Goal: Task Accomplishment & Management: Use online tool/utility

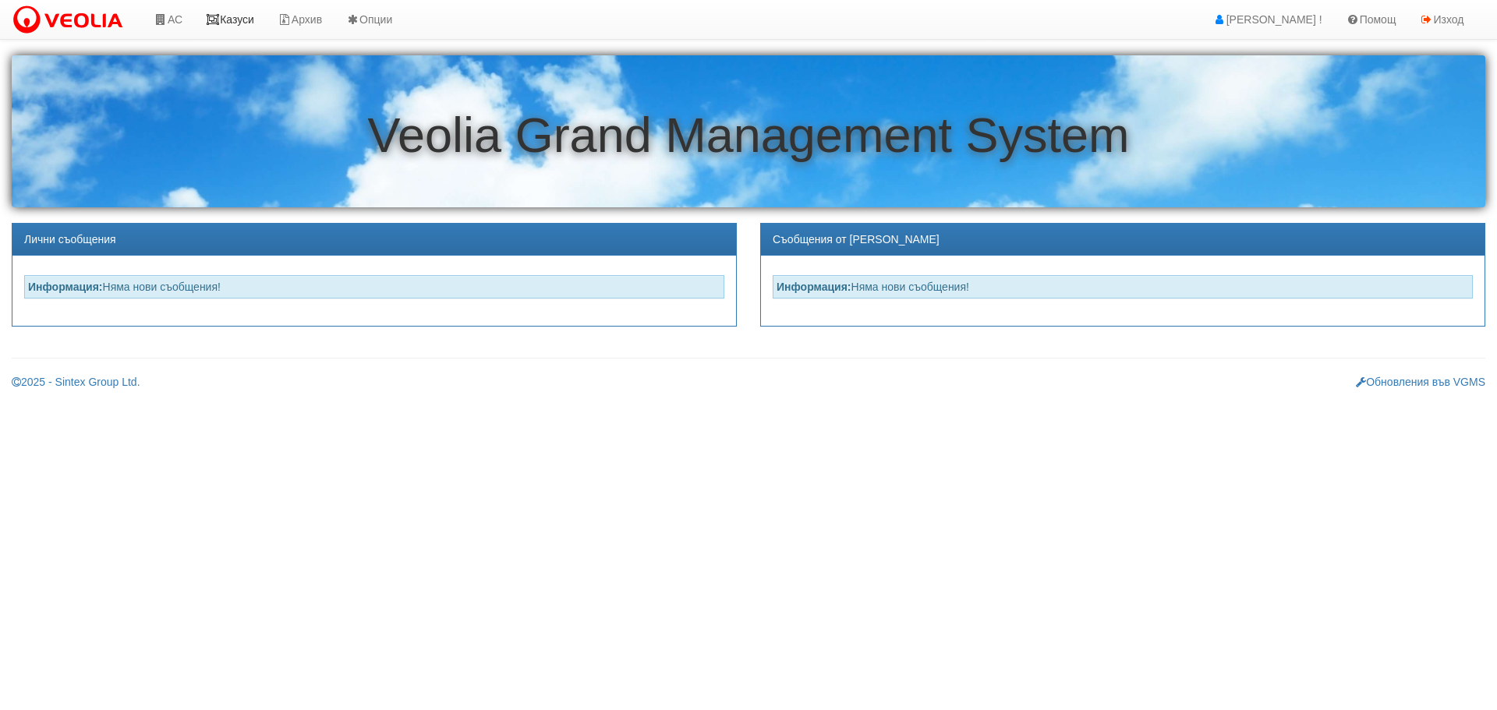
click at [241, 19] on link "Казуси" at bounding box center [230, 19] width 72 height 39
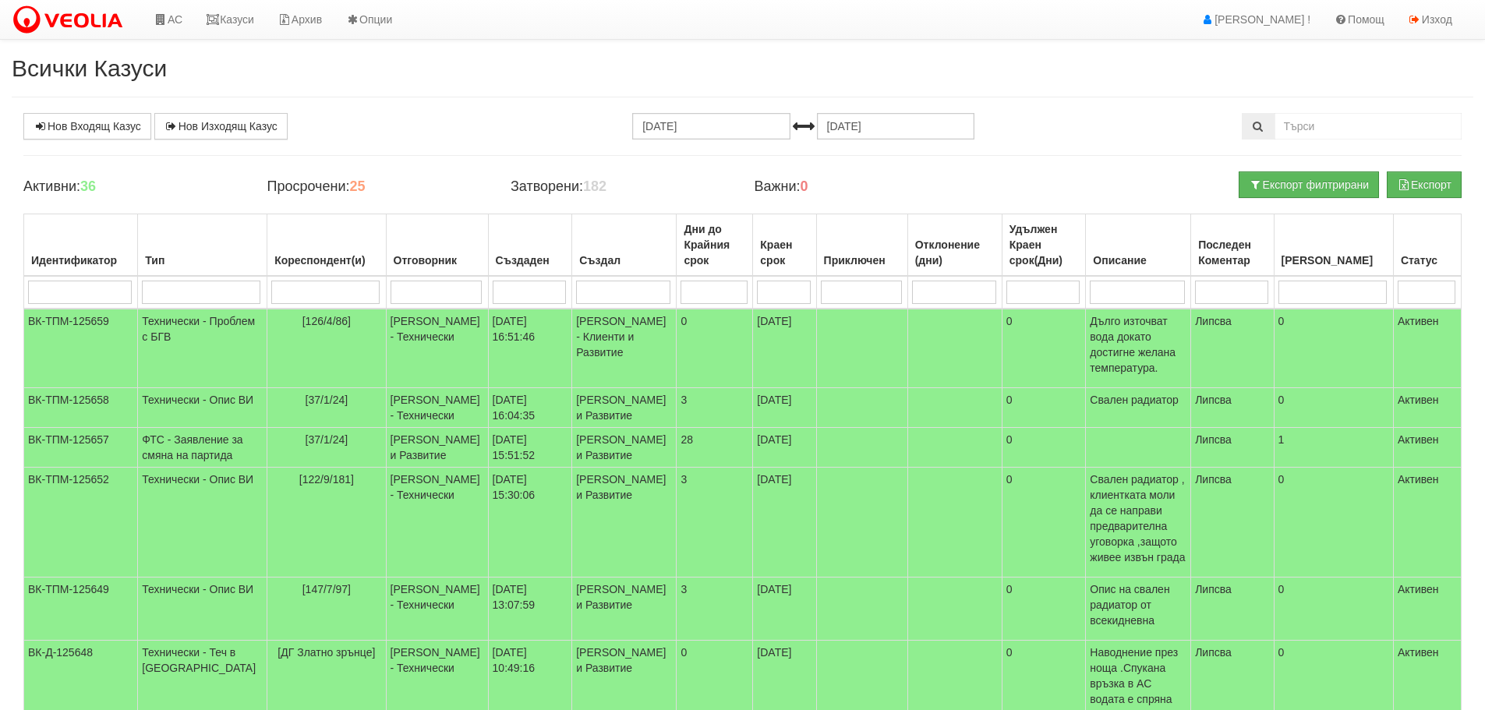
click at [391, 288] on input "search" at bounding box center [437, 292] width 92 height 23
type input "ди"
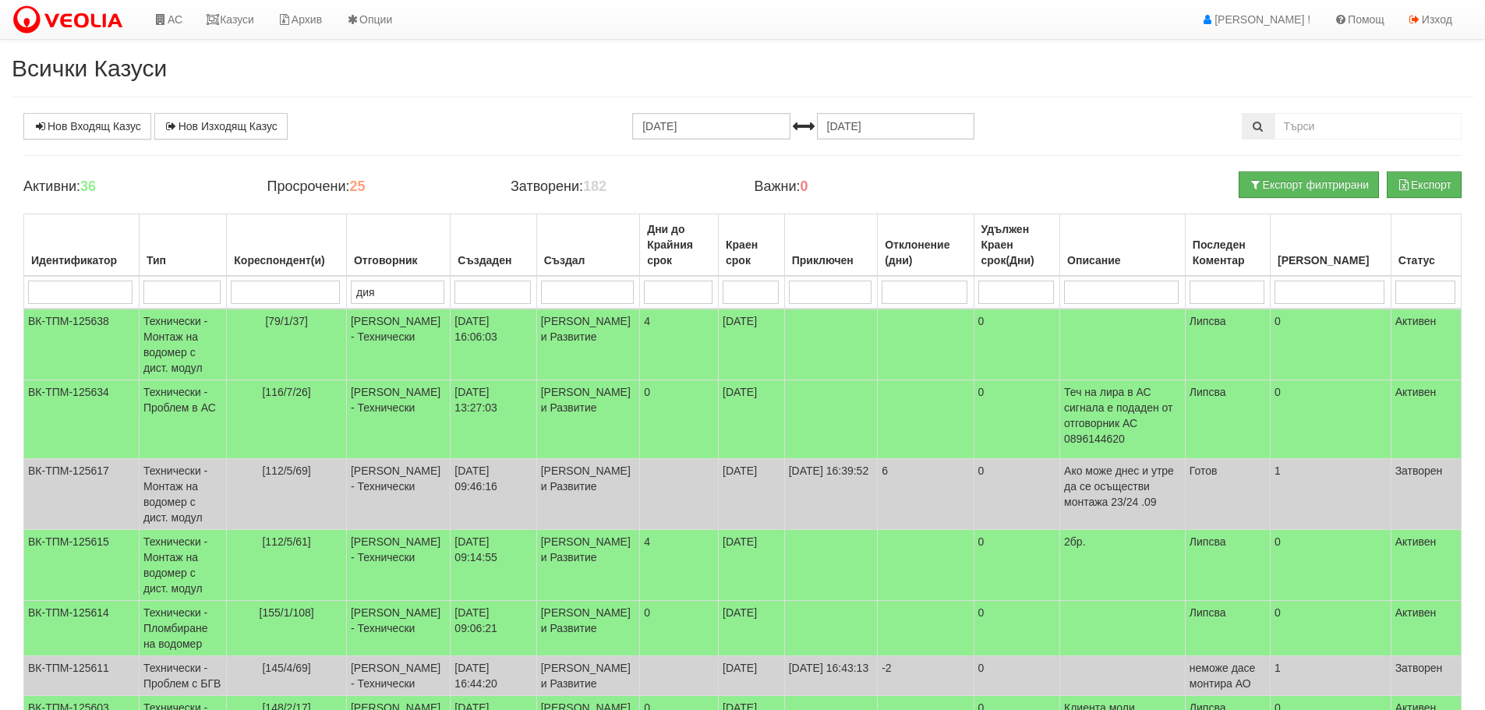
type input "диян"
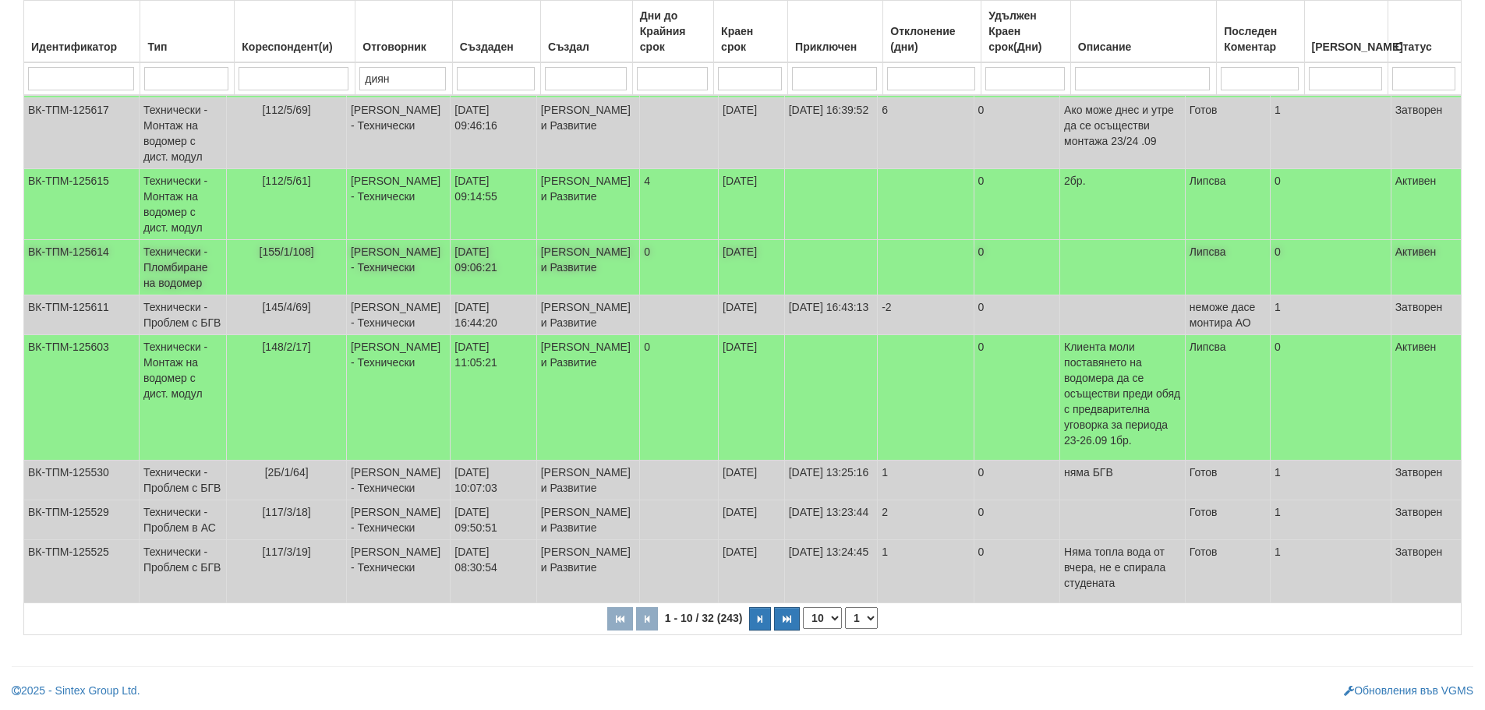
scroll to position [423, 0]
type input "диян"
click at [866, 615] on select "1 2 3 4" at bounding box center [861, 618] width 33 height 22
click at [848, 607] on select "1 2 3 4" at bounding box center [861, 618] width 33 height 22
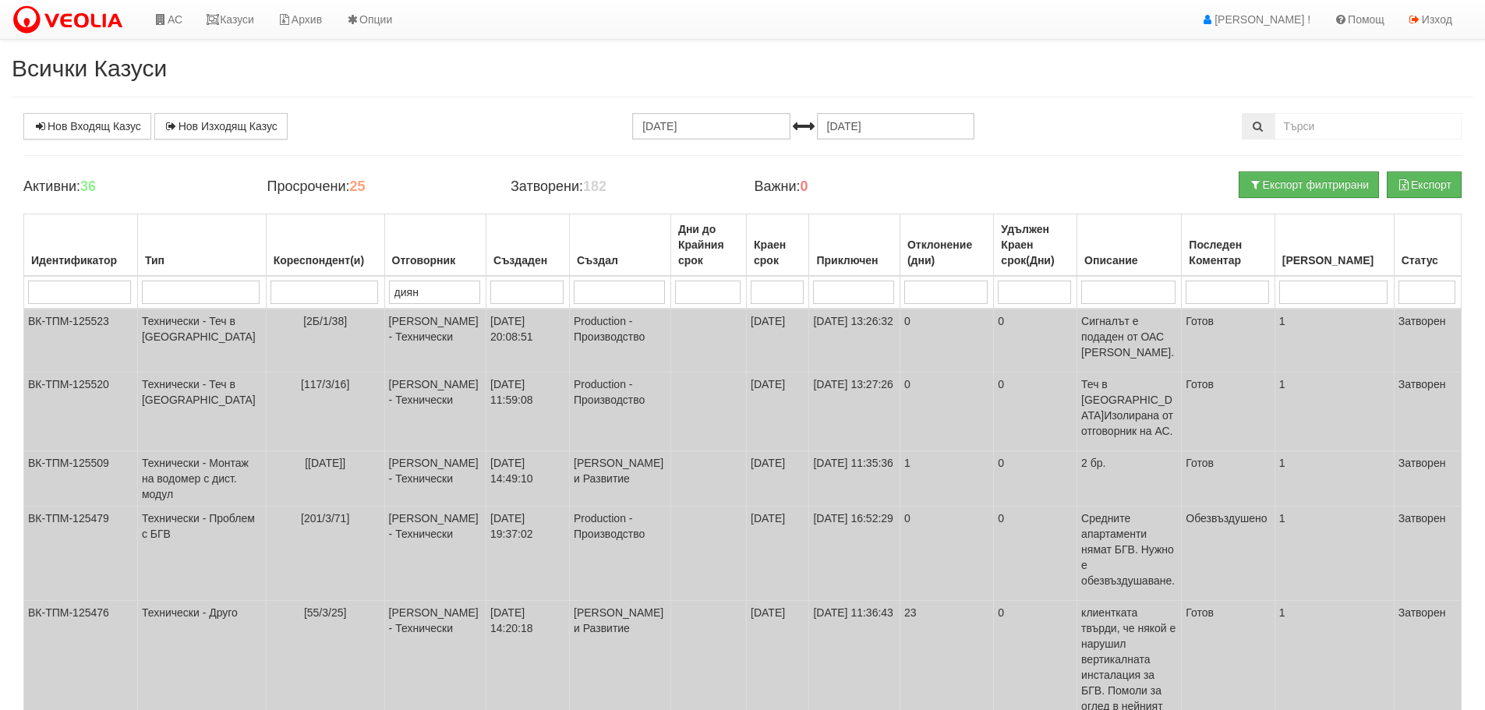
scroll to position [361, 0]
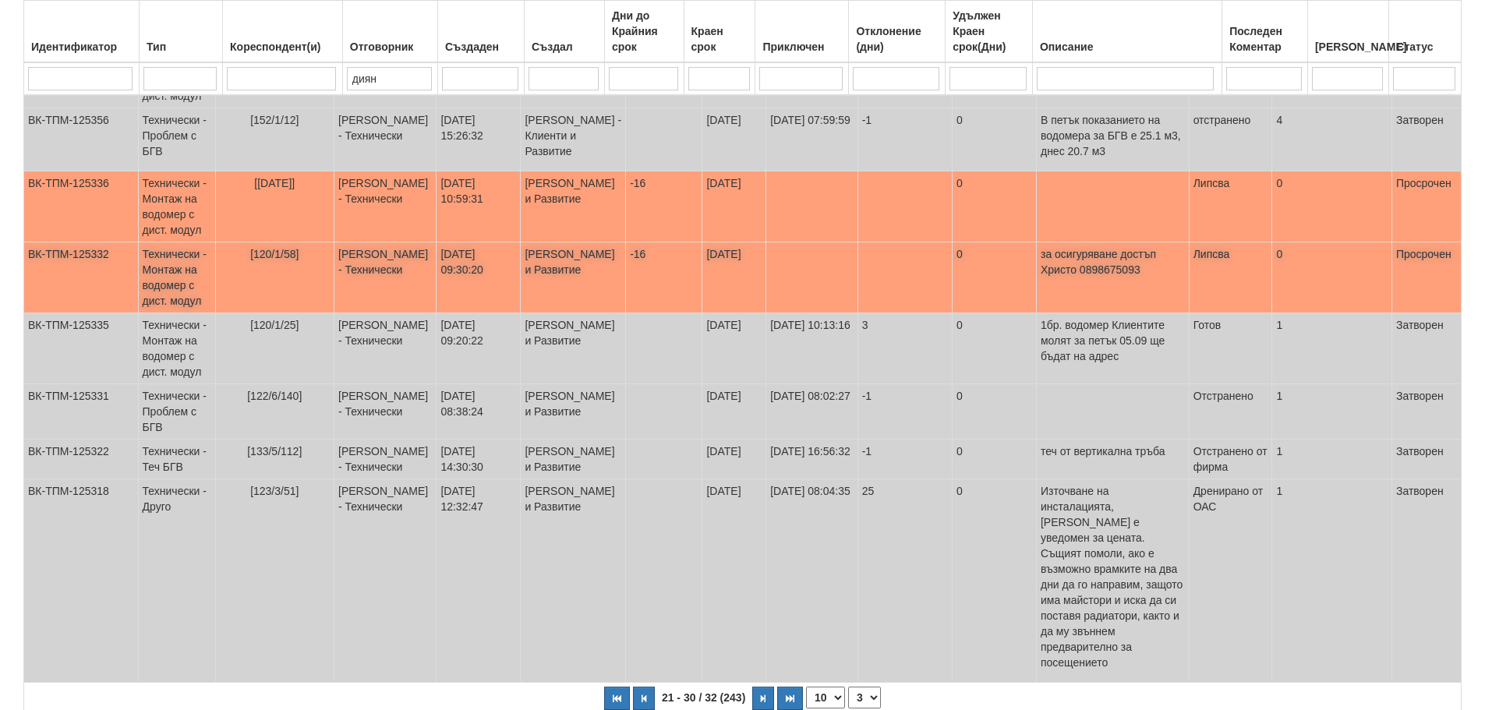
scroll to position [486, 0]
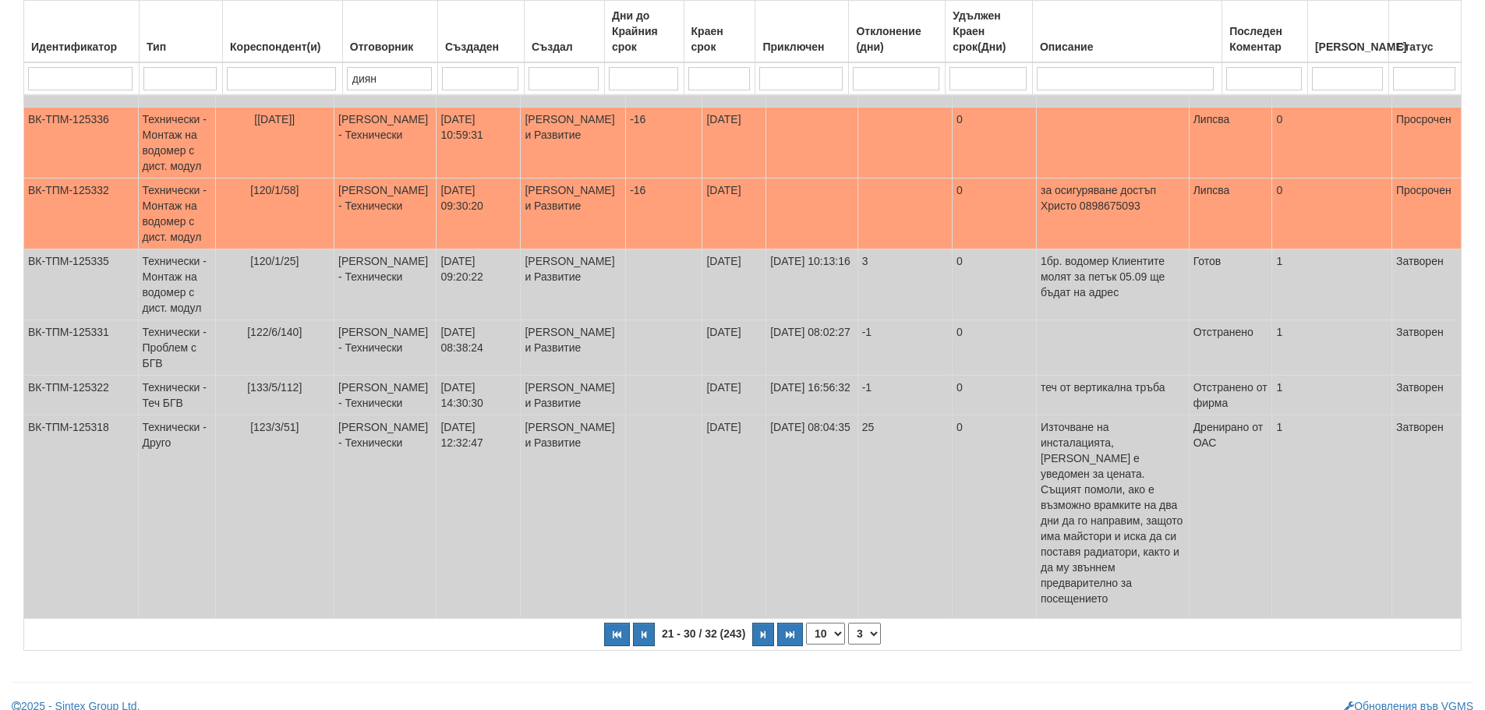
click at [876, 623] on select "1 2 3 4" at bounding box center [864, 634] width 33 height 22
click at [854, 623] on select "1 2 3 4" at bounding box center [864, 634] width 33 height 22
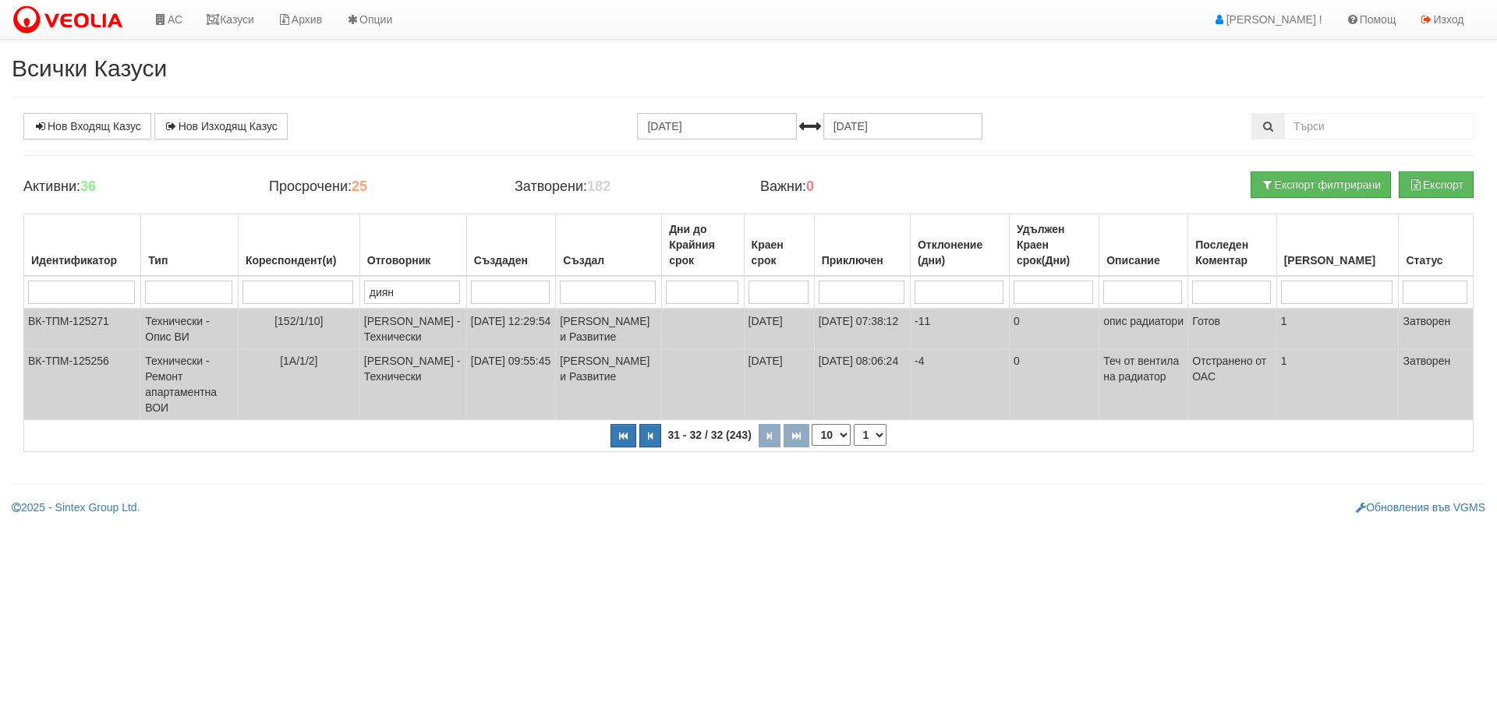
click at [880, 446] on select "1 2 3 4" at bounding box center [870, 435] width 33 height 22
click at [854, 446] on select "1 2 3 4" at bounding box center [870, 435] width 33 height 22
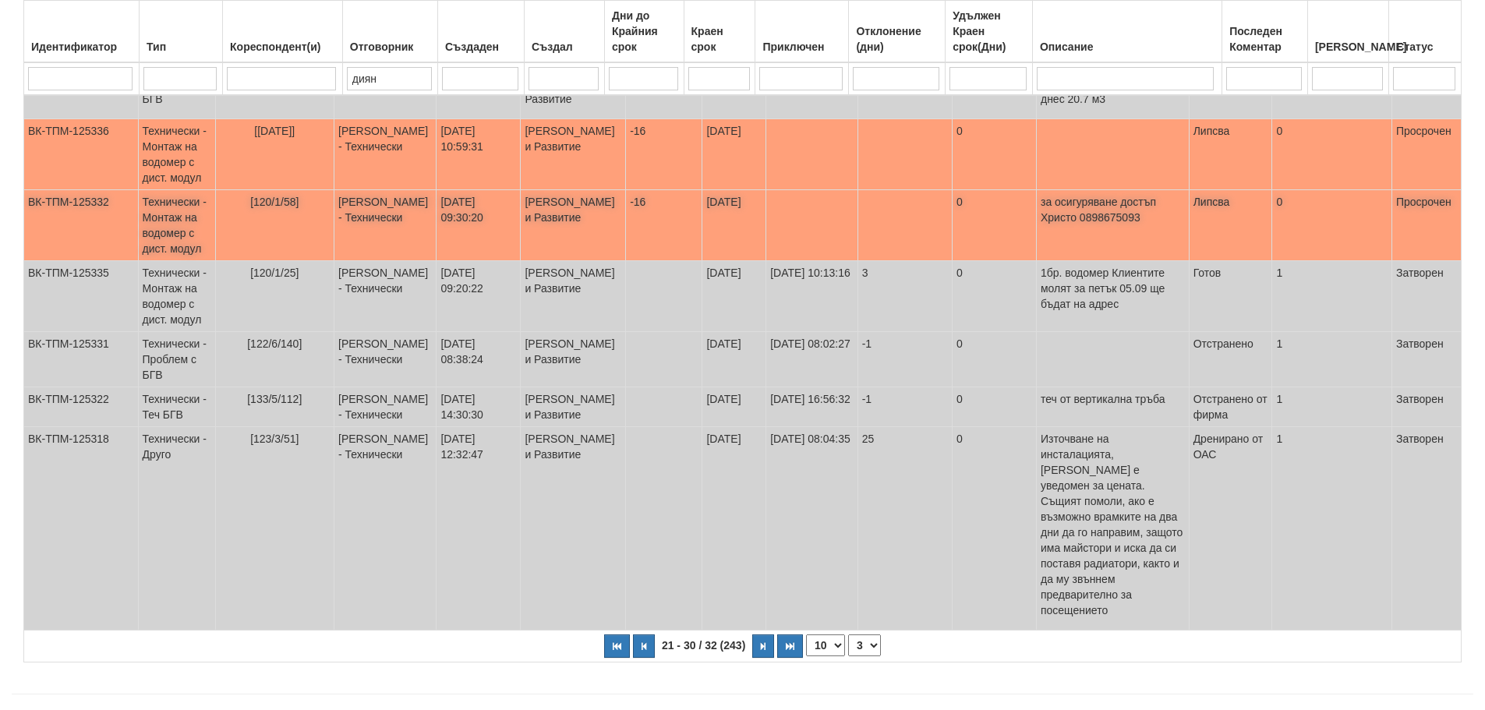
scroll to position [486, 0]
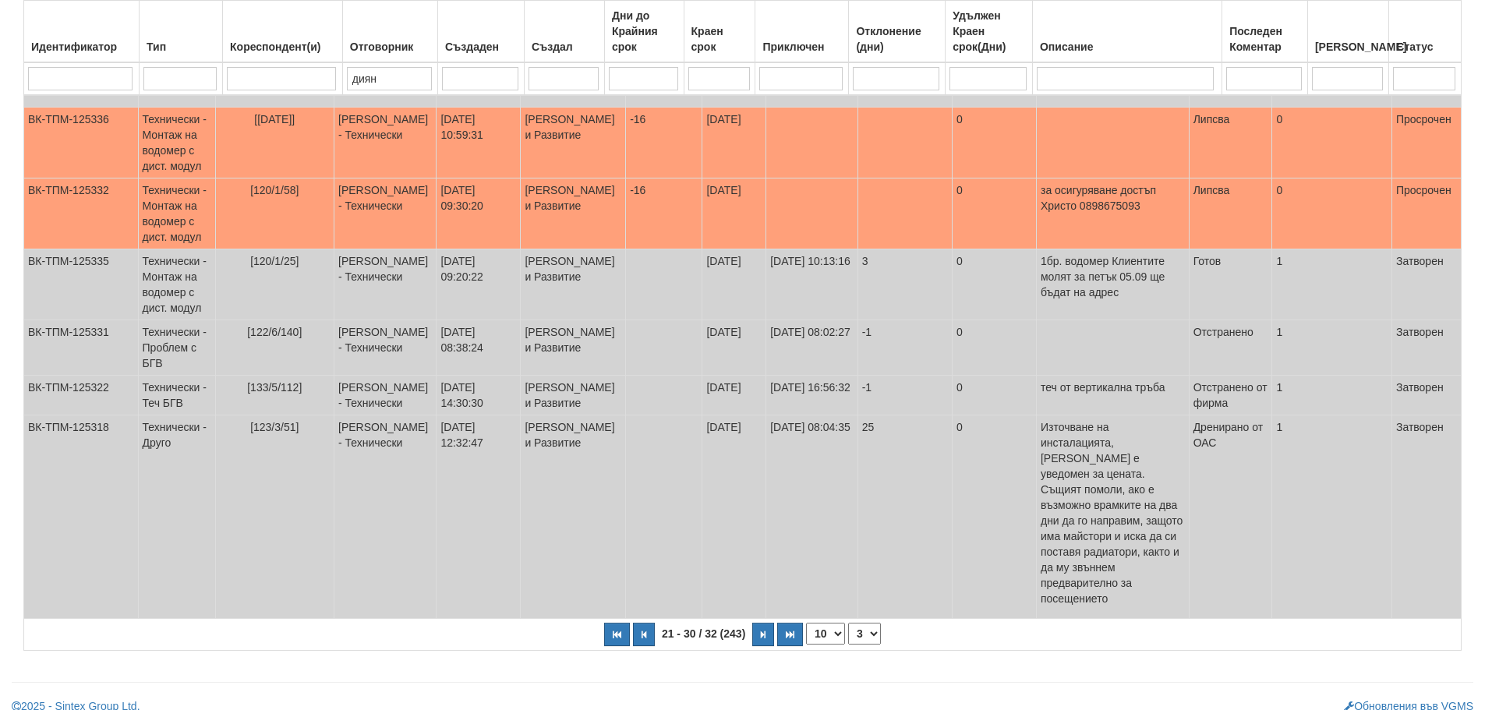
click at [869, 623] on select "1 2 3 4" at bounding box center [864, 634] width 33 height 22
click at [848, 623] on select "1 2 3 4" at bounding box center [864, 634] width 33 height 22
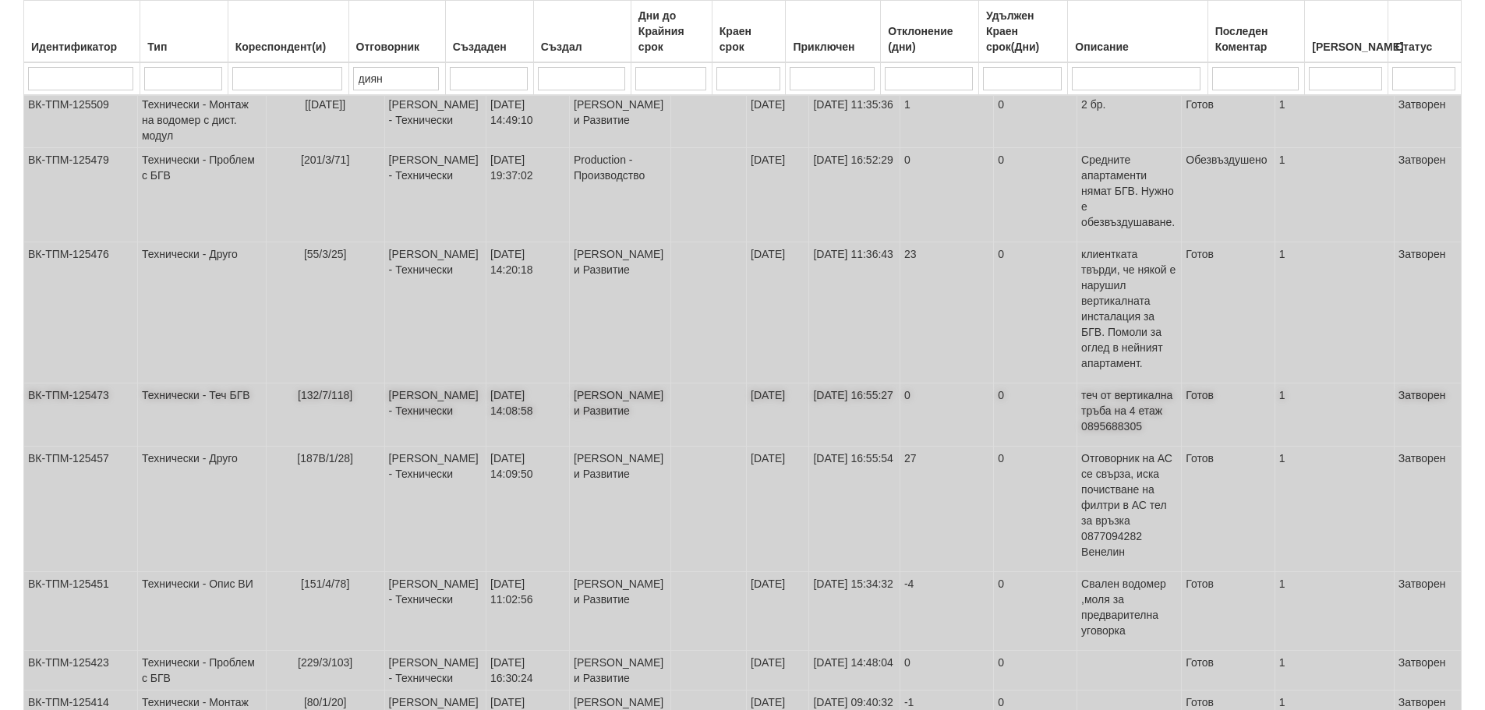
scroll to position [361, 0]
select select "1"
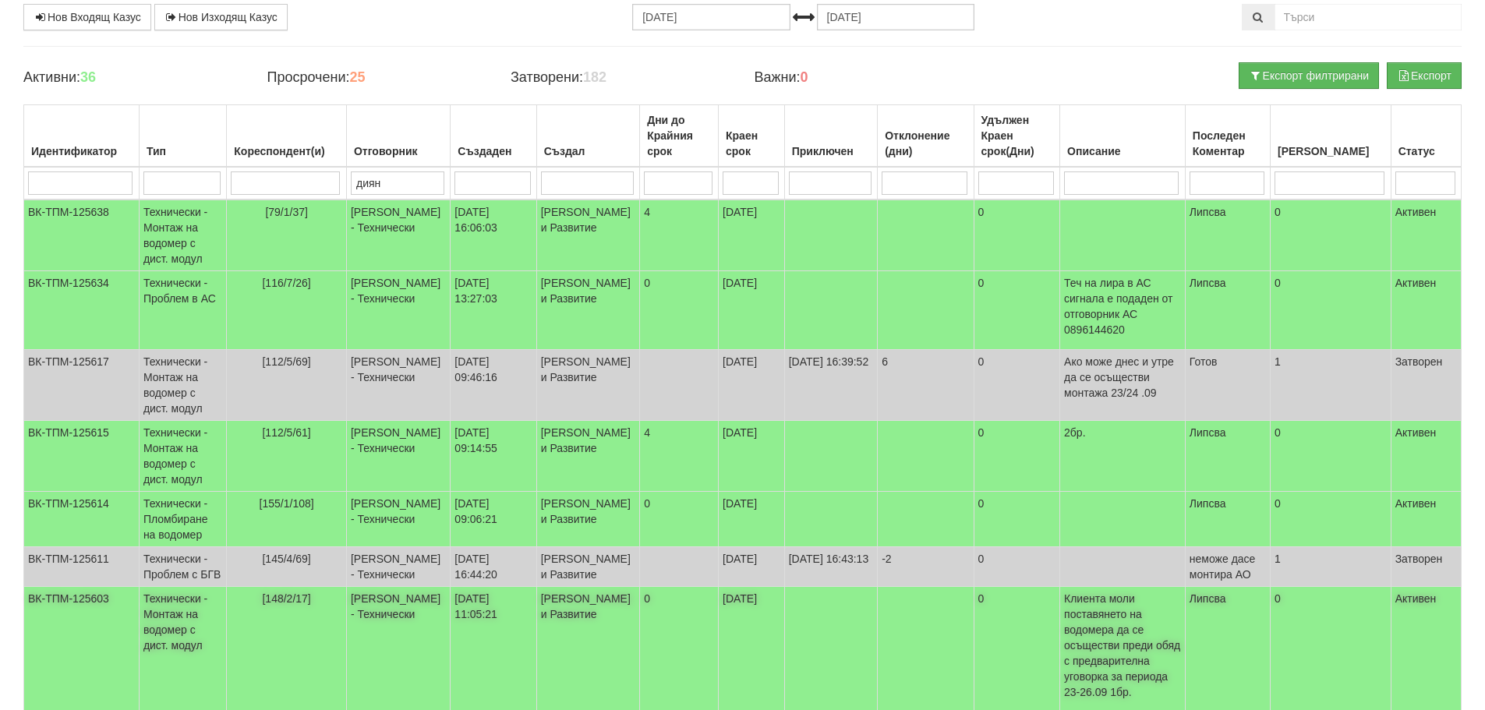
scroll to position [0, 0]
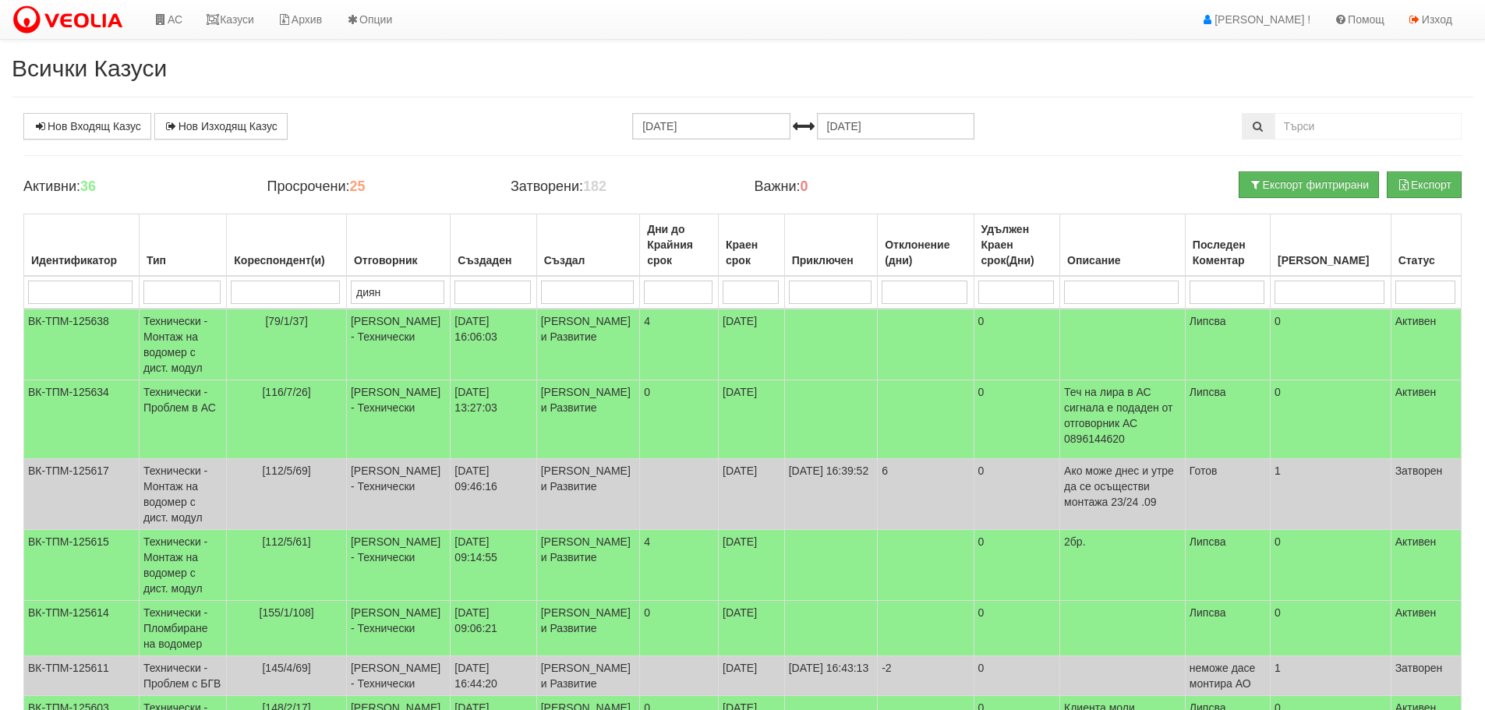
drag, startPoint x: 388, startPoint y: 292, endPoint x: 352, endPoint y: 292, distance: 35.9
click at [352, 292] on tr "диян" at bounding box center [743, 292] width 1438 height 33
click at [412, 298] on input "диян" at bounding box center [398, 292] width 94 height 23
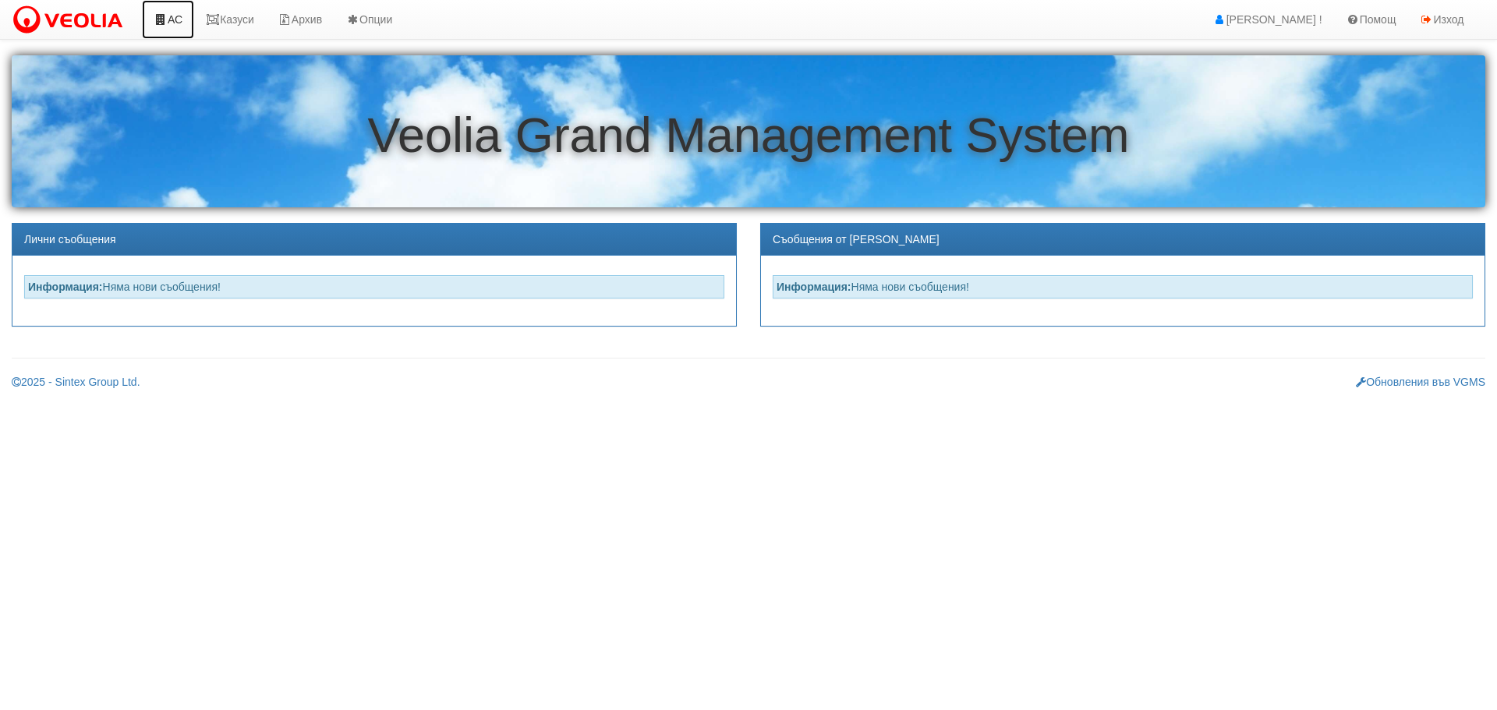
click at [176, 18] on link "АС" at bounding box center [168, 19] width 52 height 39
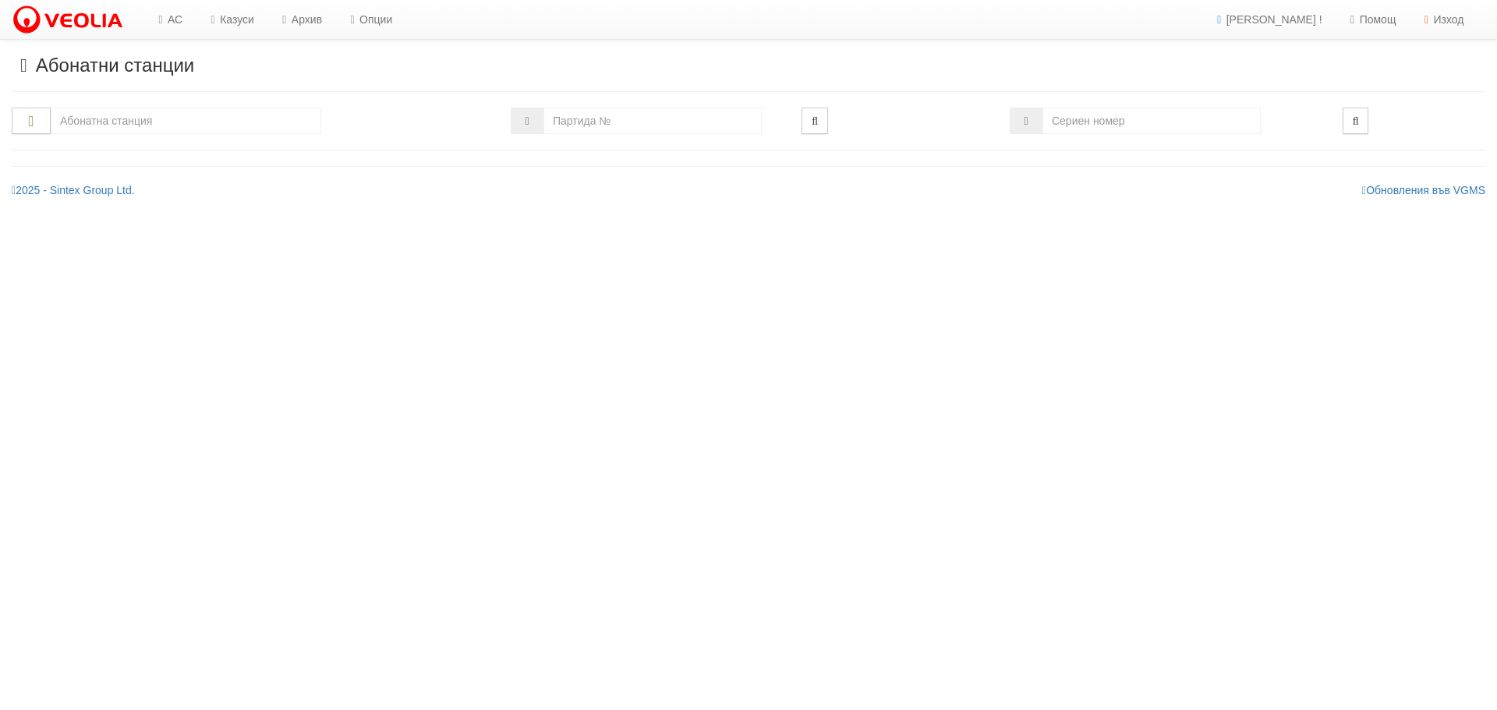
click at [217, 122] on input "text" at bounding box center [186, 121] width 271 height 27
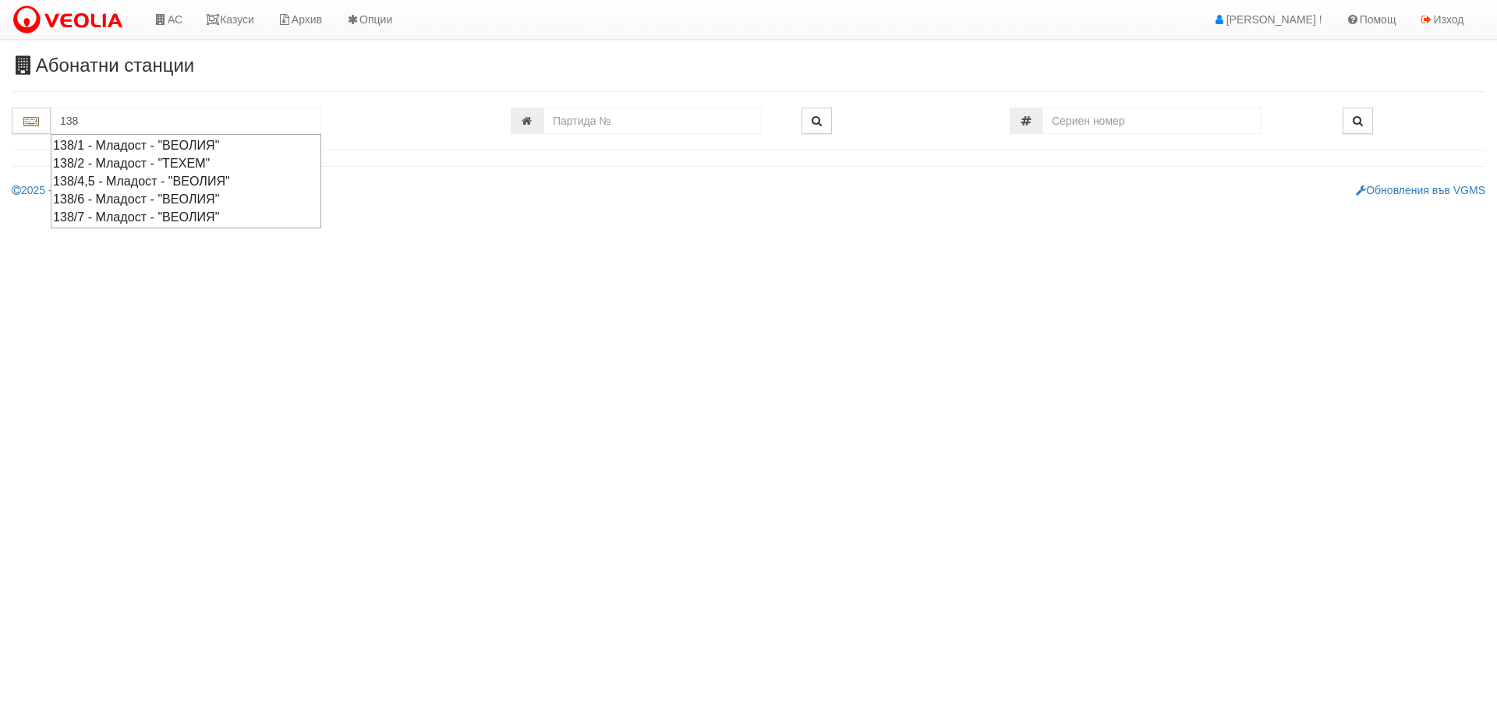
click at [140, 197] on div "138/6 - Младост - "ВЕОЛИЯ"" at bounding box center [186, 199] width 266 height 18
type input "138/6 - Младост - "ВЕОЛИЯ""
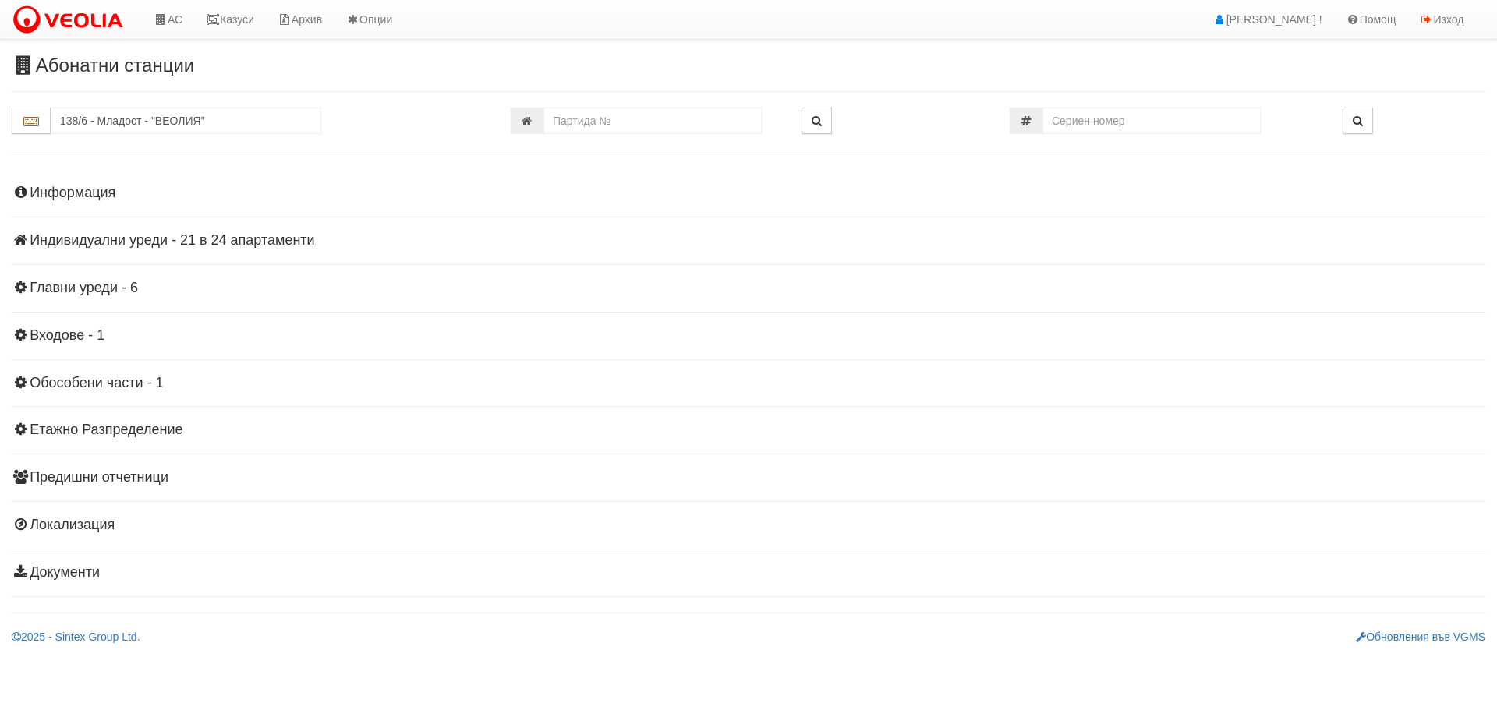
click at [117, 241] on h4 "Индивидуални уреди - 21 в 24 апартаменти" at bounding box center [749, 241] width 1474 height 16
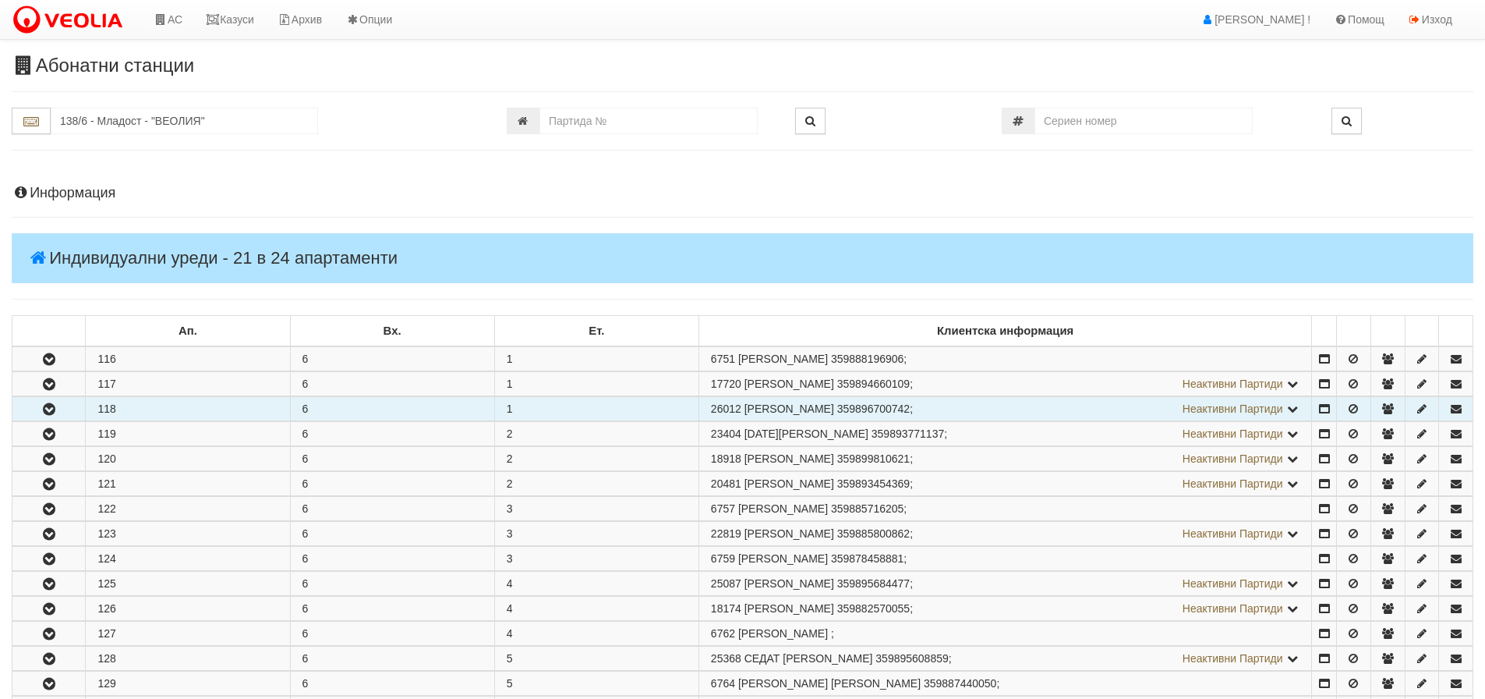
click at [47, 408] on icon "button" at bounding box center [49, 409] width 19 height 11
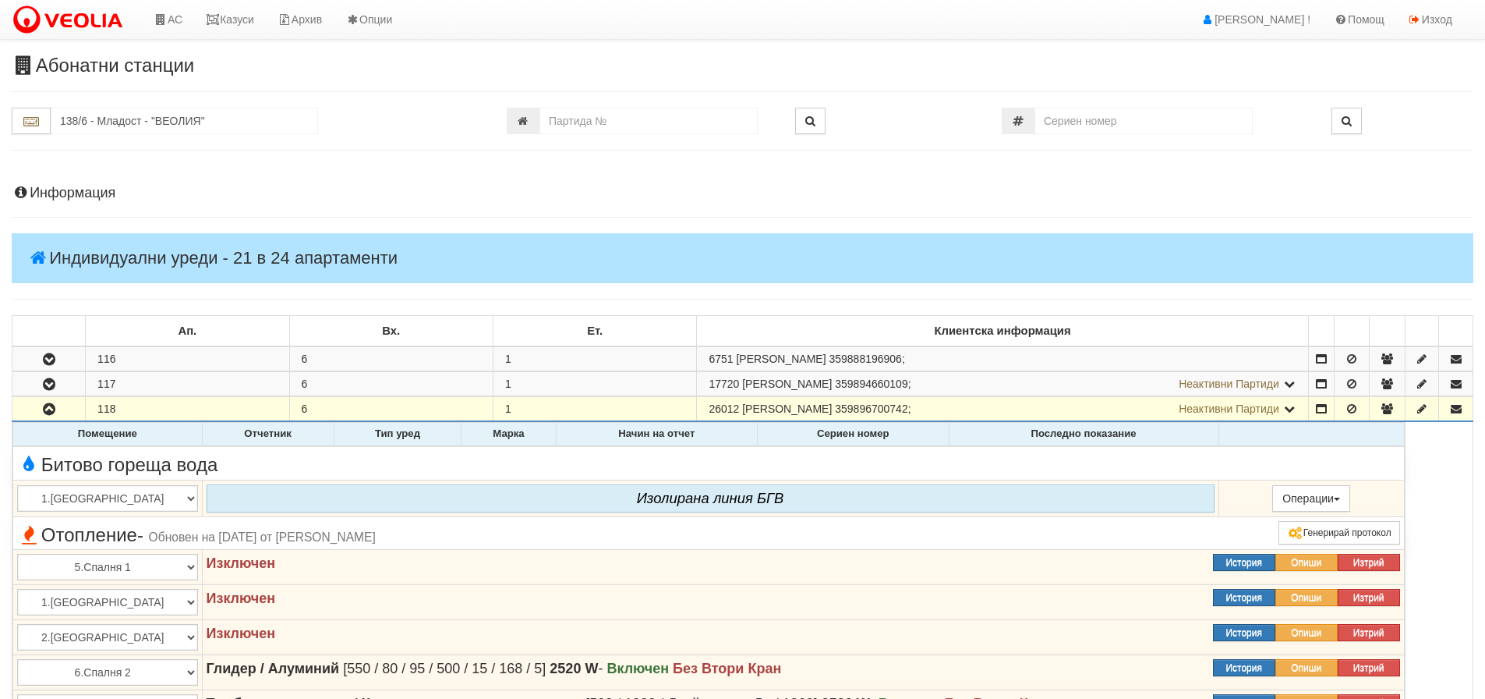
scroll to position [78, 0]
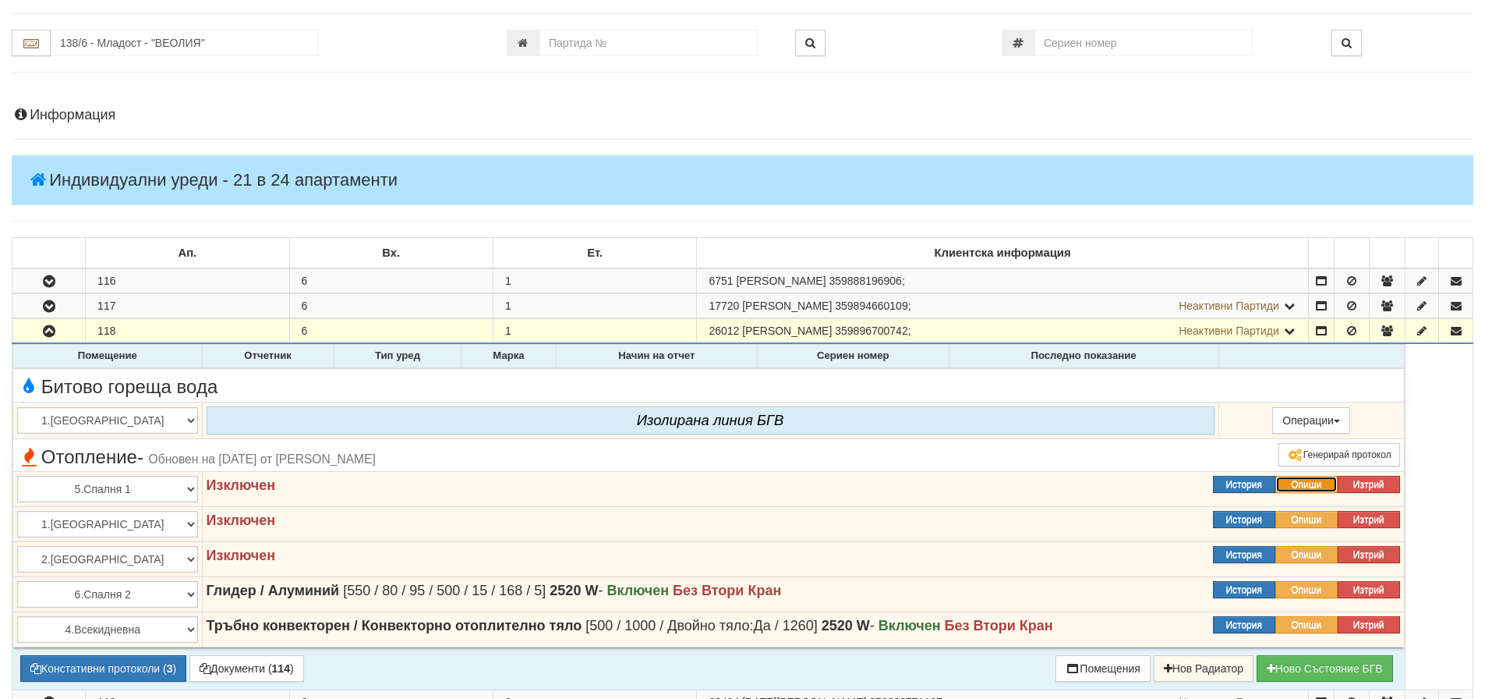
click at [1314, 483] on button "Опиши" at bounding box center [1307, 484] width 62 height 17
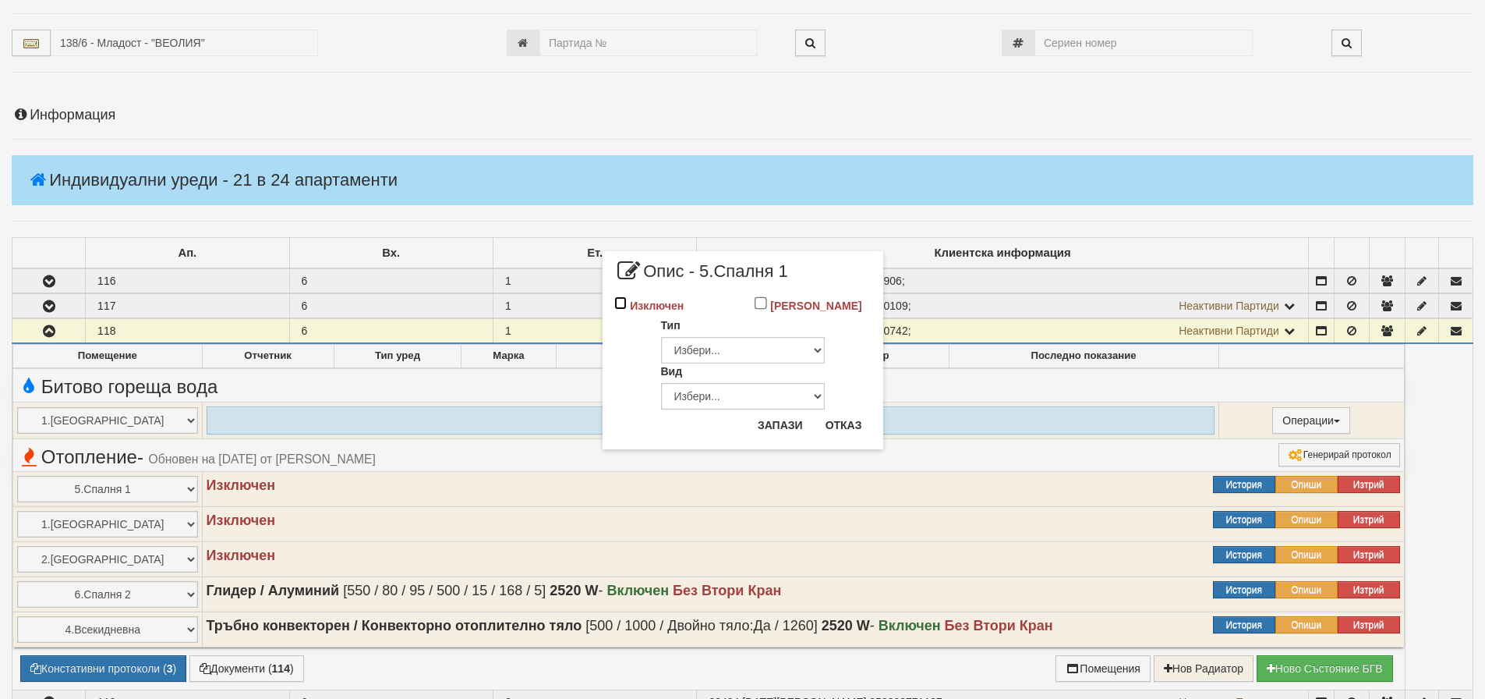
click at [621, 304] on input "Изключен" at bounding box center [620, 302] width 13 height 13
checkbox input "true"
click at [714, 349] on select "Избери... Глидер Панел Тръбно конвекторен Щранг Лира Лира Друг Тип" at bounding box center [743, 348] width 164 height 27
select select "1"
click at [661, 335] on select "Избери... Глидер Панел Тръбно конвекторен Щранг Лира Лира Друг Тип" at bounding box center [743, 348] width 164 height 27
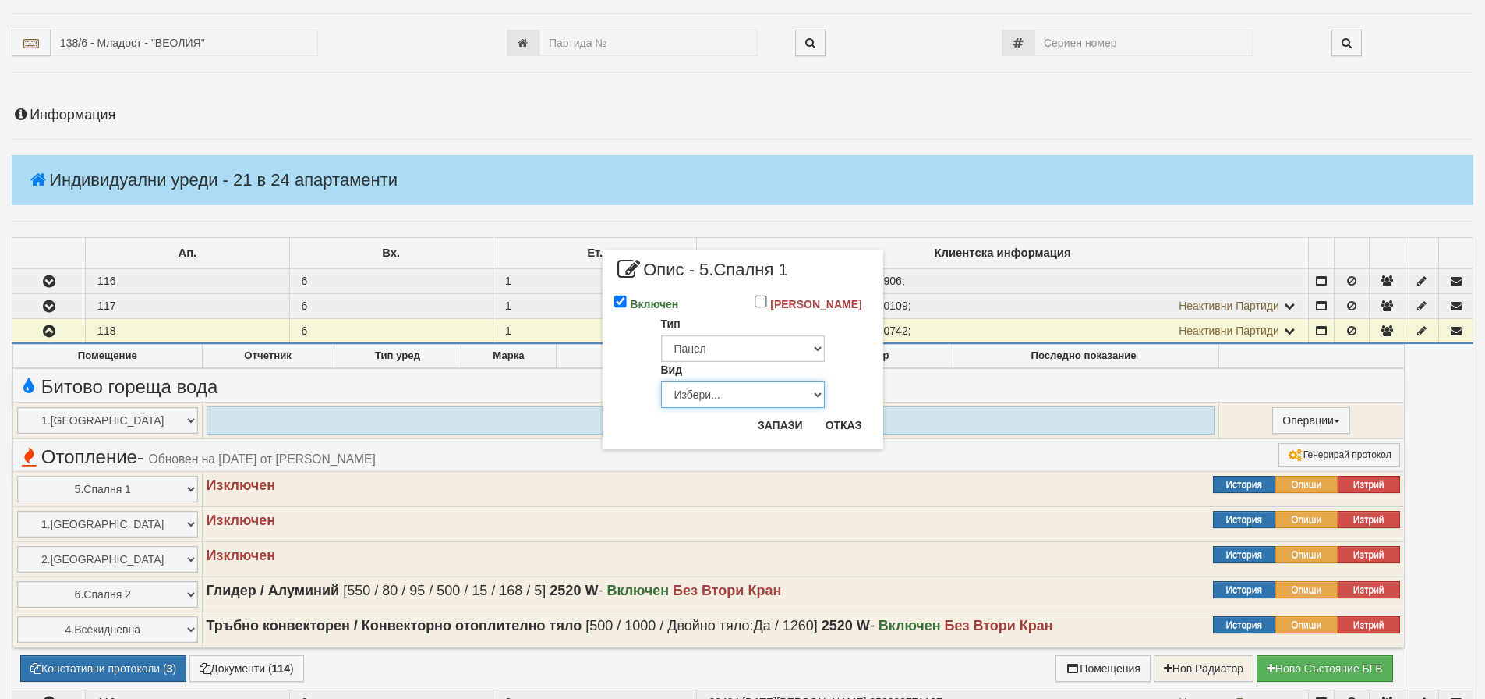
click at [715, 398] on select "Избери... Еднопанелен Двупанелен Трипанелен Панел Конвектор (ПК) Панел Конвекто…" at bounding box center [743, 394] width 164 height 27
select select "5"
click at [661, 381] on select "Избери... Еднопанелен Двупанелен Трипанелен Панел Конвектор (ПК) Панел Конвекто…" at bounding box center [743, 394] width 164 height 27
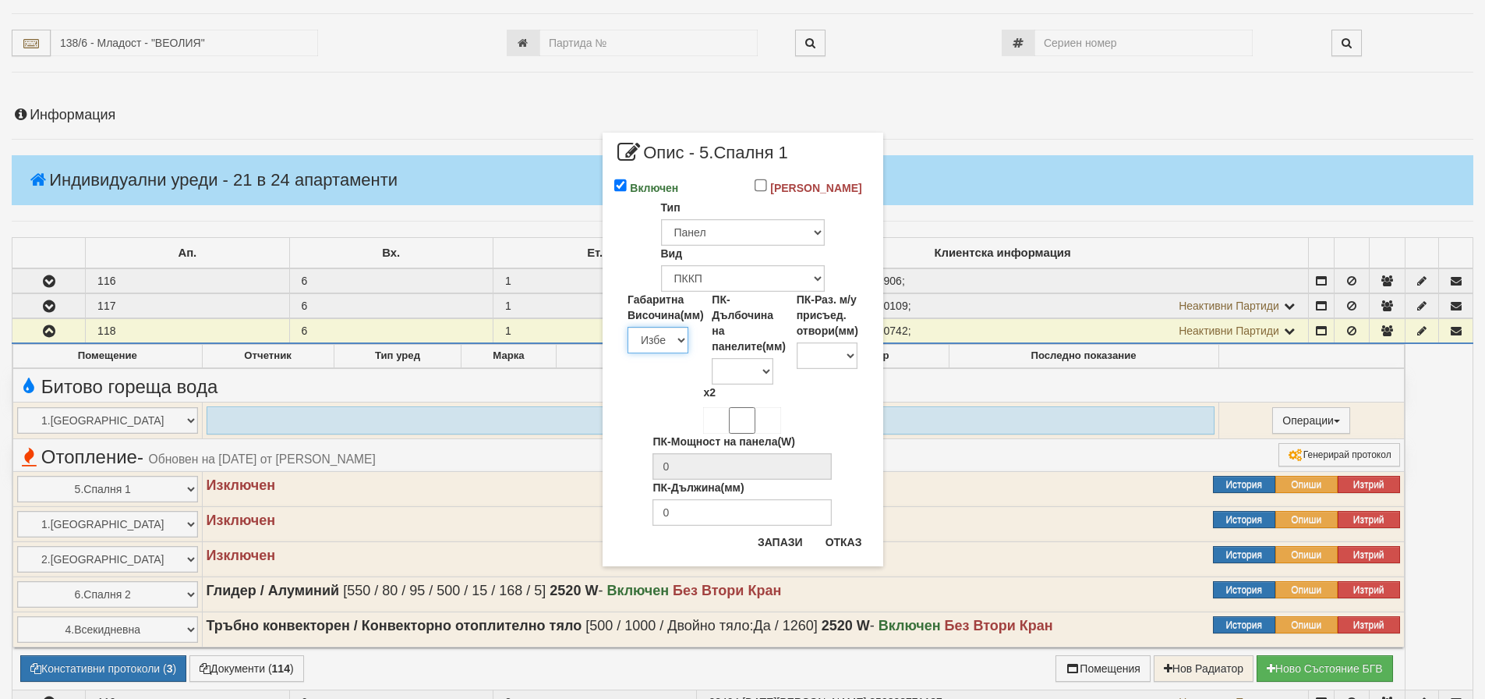
click at [677, 344] on select "Избери 200 300 350 400 450 500 550 600 650 700 900" at bounding box center [658, 340] width 61 height 27
select select "600"
click at [628, 327] on select "Избери 200 300 350 400 450 500 550 600 650 700 900" at bounding box center [658, 340] width 61 height 27
type input "228"
click at [711, 517] on input "ПК-Дължина(мм)" at bounding box center [742, 512] width 179 height 27
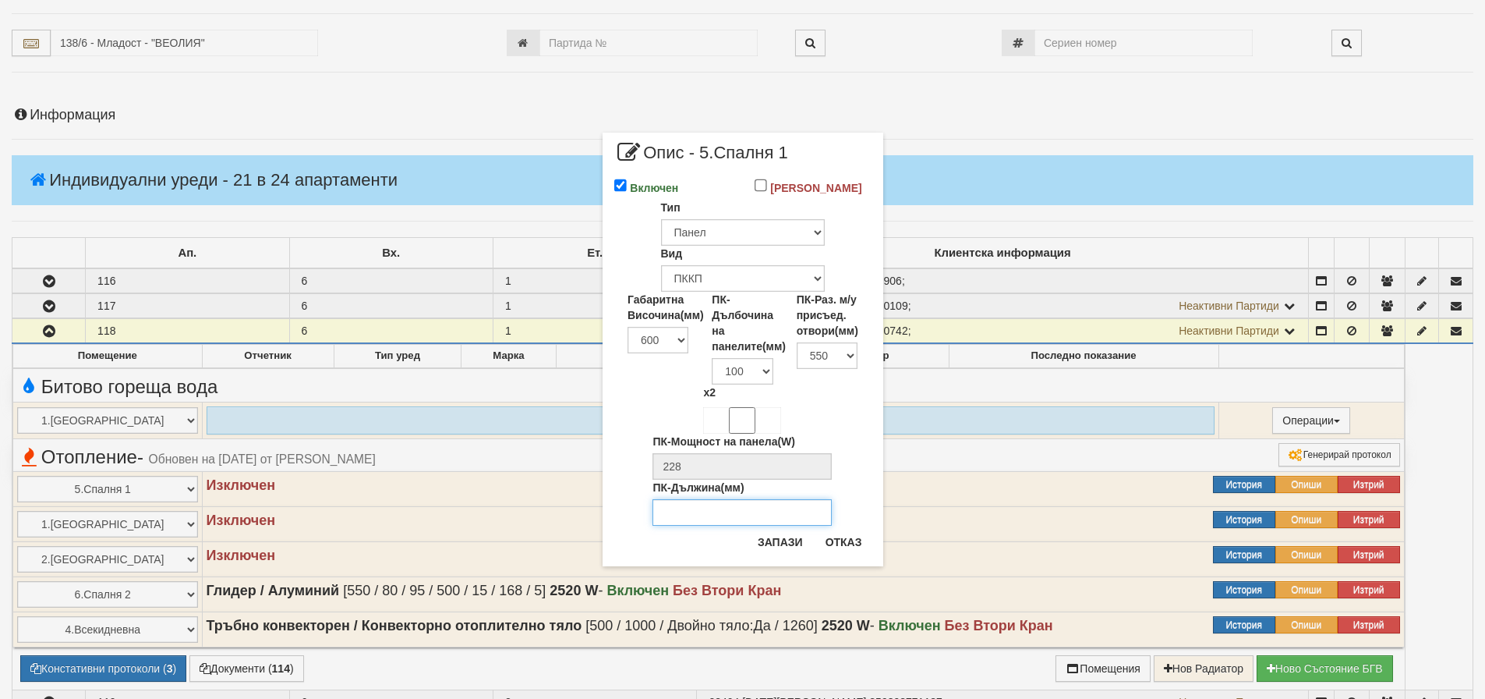
type input "1200"
click at [782, 540] on button "Запази" at bounding box center [781, 541] width 64 height 25
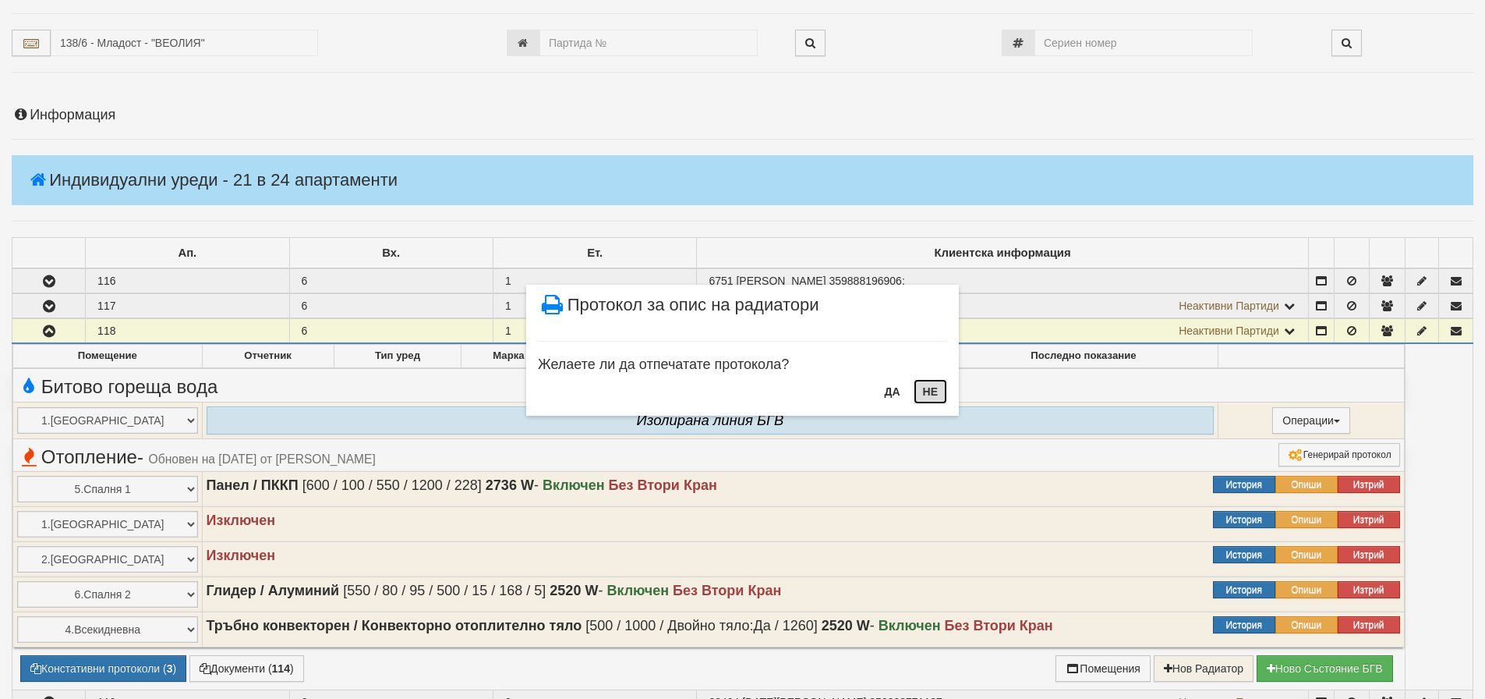
click at [926, 395] on button "НЕ" at bounding box center [931, 391] width 34 height 25
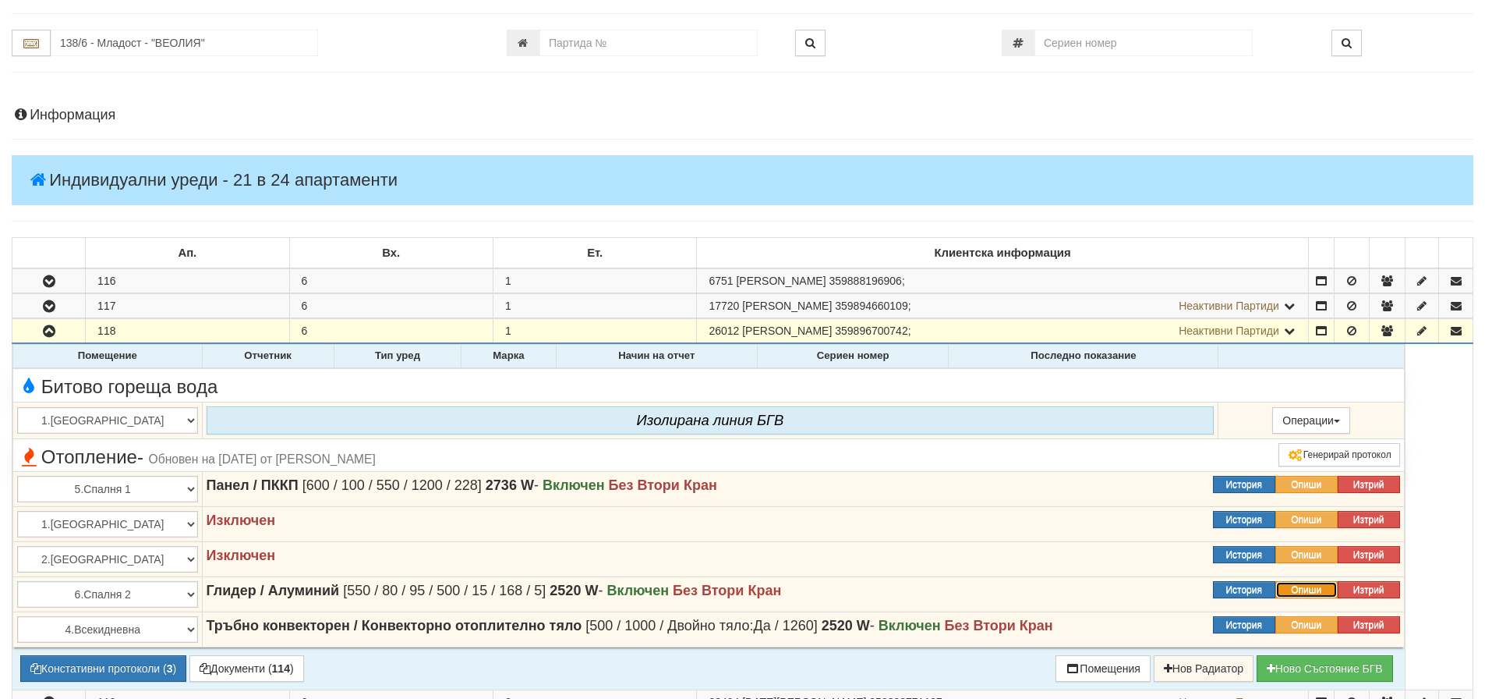
click at [1295, 586] on button "Опиши" at bounding box center [1307, 589] width 62 height 17
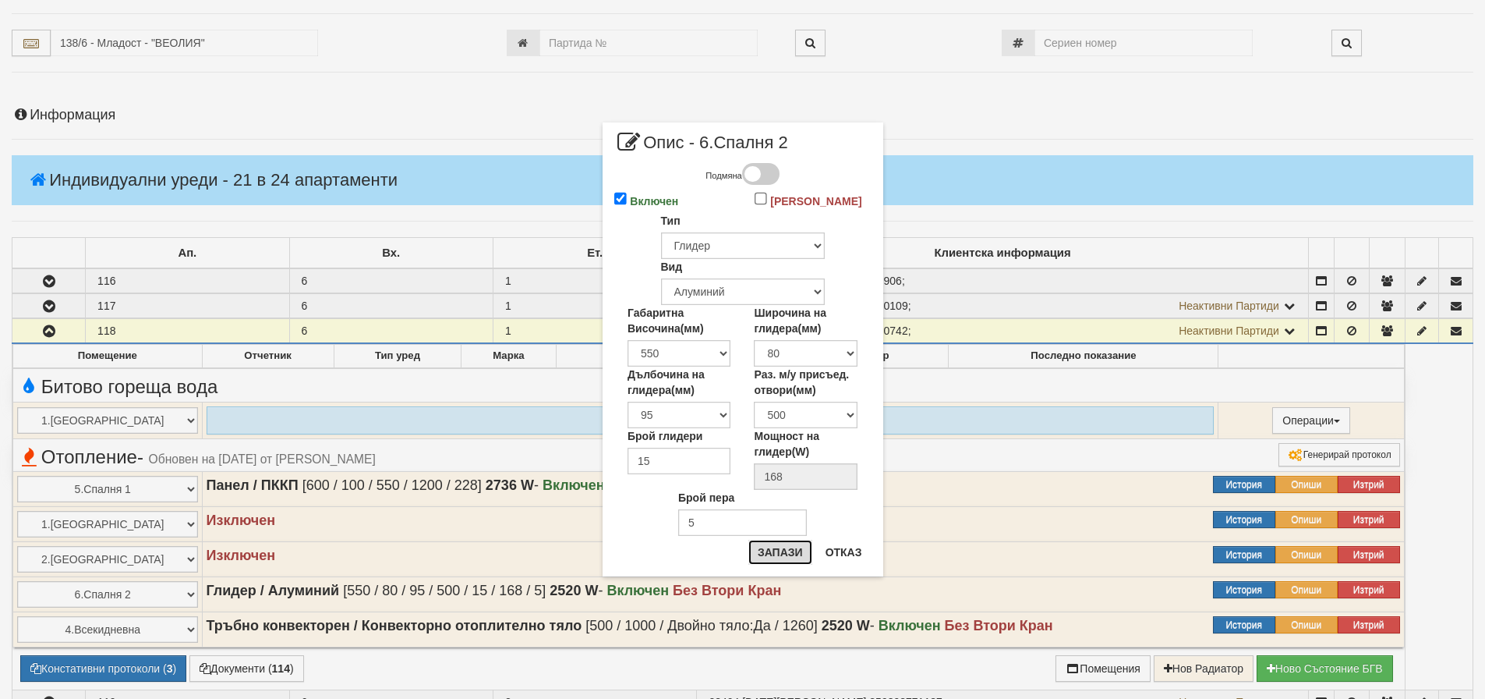
click at [790, 554] on button "Запази" at bounding box center [781, 552] width 64 height 25
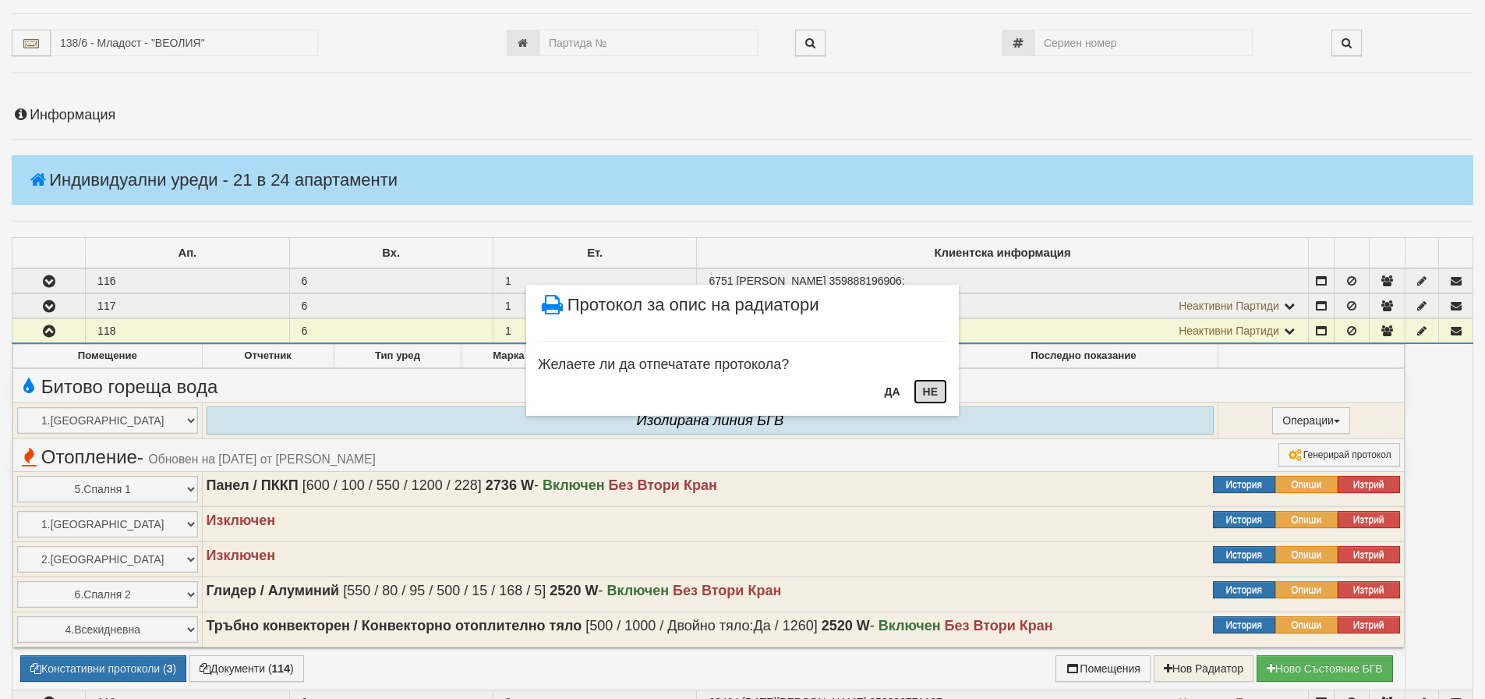
click at [926, 398] on button "НЕ" at bounding box center [931, 391] width 34 height 25
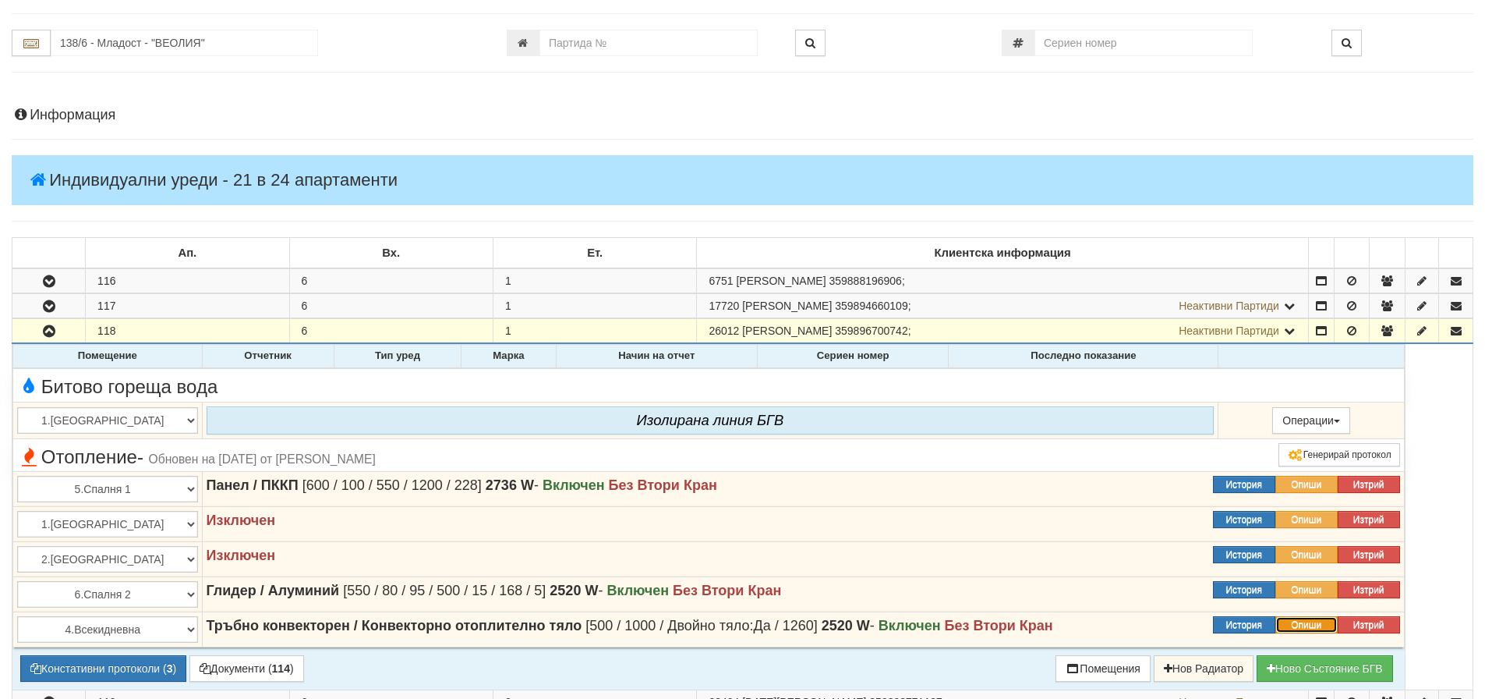
click at [1312, 624] on button "Опиши" at bounding box center [1307, 624] width 62 height 17
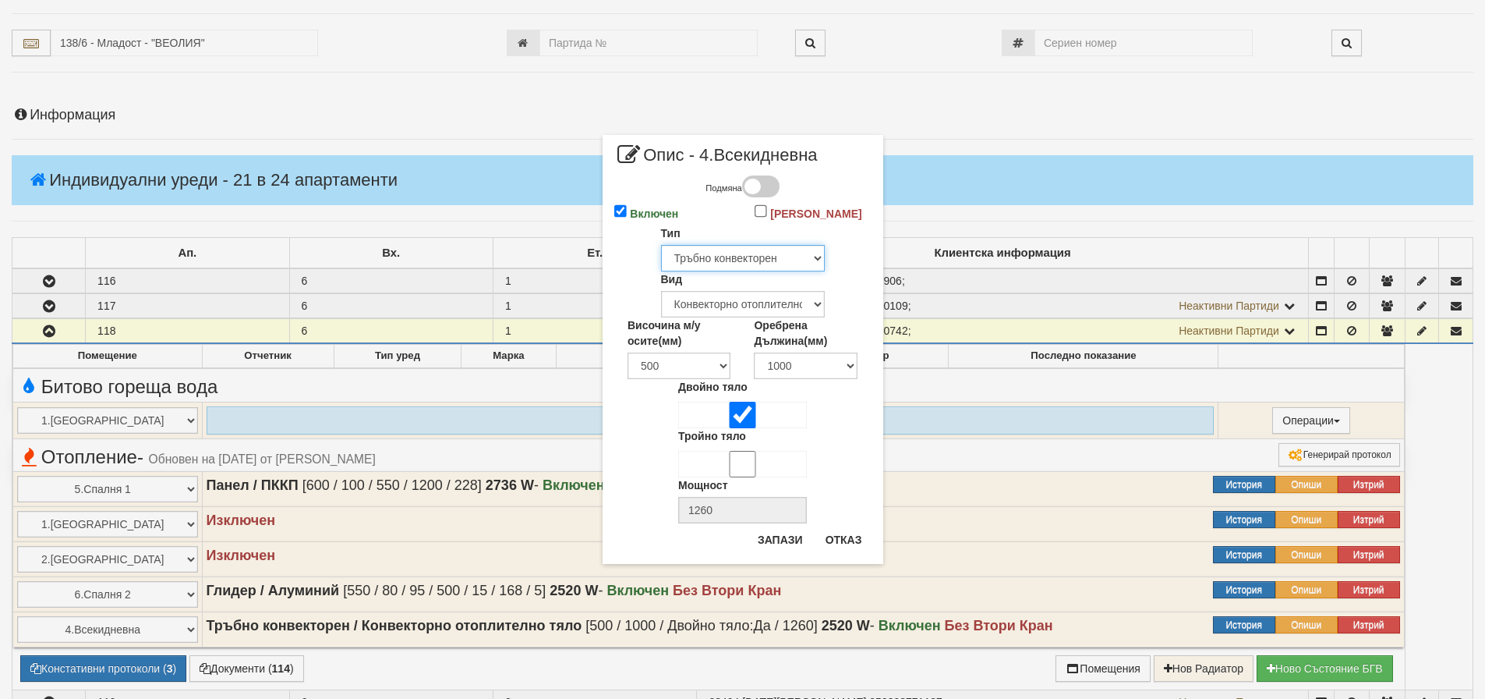
click at [763, 258] on select "Избери... Глидер Панел Тръбно конвекторен Щранг Лира Лира Друг Тип" at bounding box center [743, 258] width 164 height 27
select select "1"
click at [661, 245] on select "Избери... Глидер Панел Тръбно конвекторен Щранг Лира Лира Друг Тип" at bounding box center [743, 258] width 164 height 27
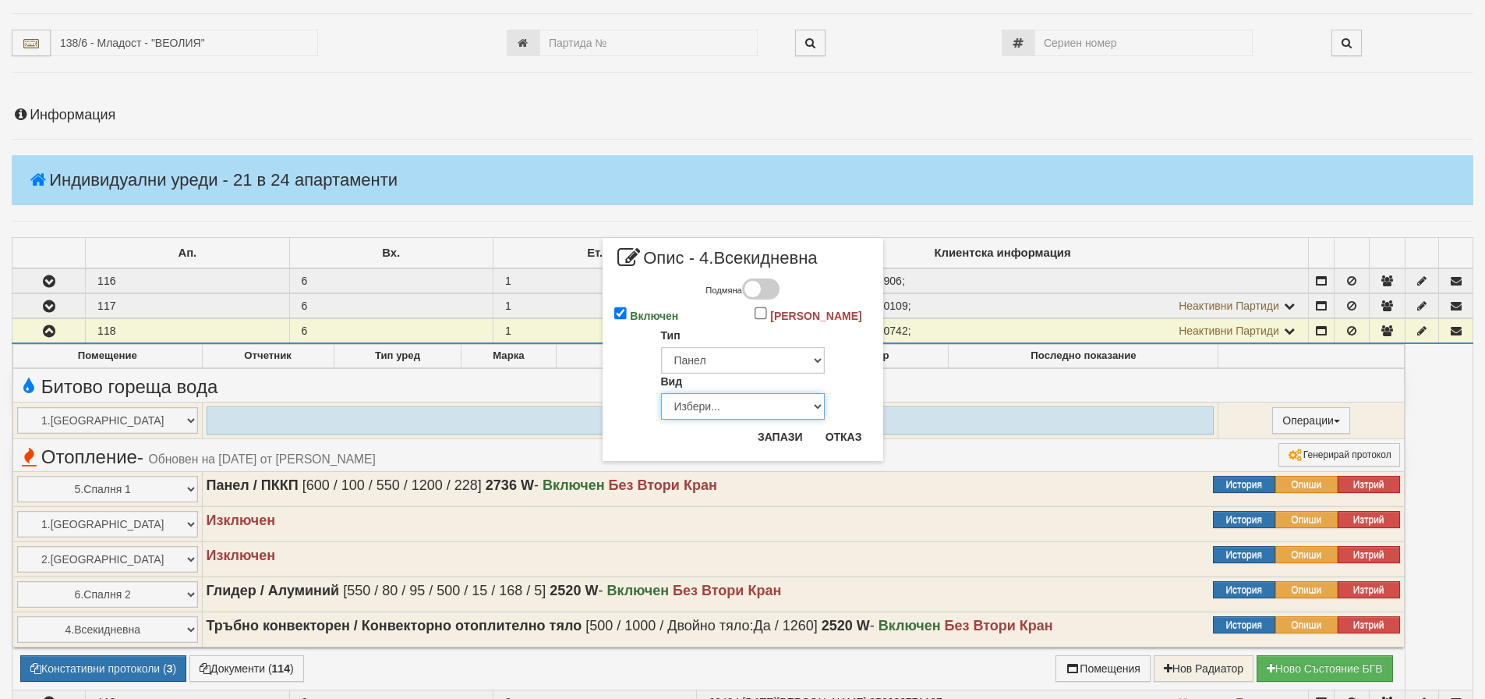
click at [742, 404] on select "Избери... Еднопанелен Двупанелен Трипанелен Панел Конвектор (ПК) Панел Конвекто…" at bounding box center [743, 406] width 164 height 27
select select "5"
click at [661, 393] on select "Избери... Еднопанелен Двупанелен Трипанелен Панел Конвектор (ПК) Панел Конвекто…" at bounding box center [743, 406] width 164 height 27
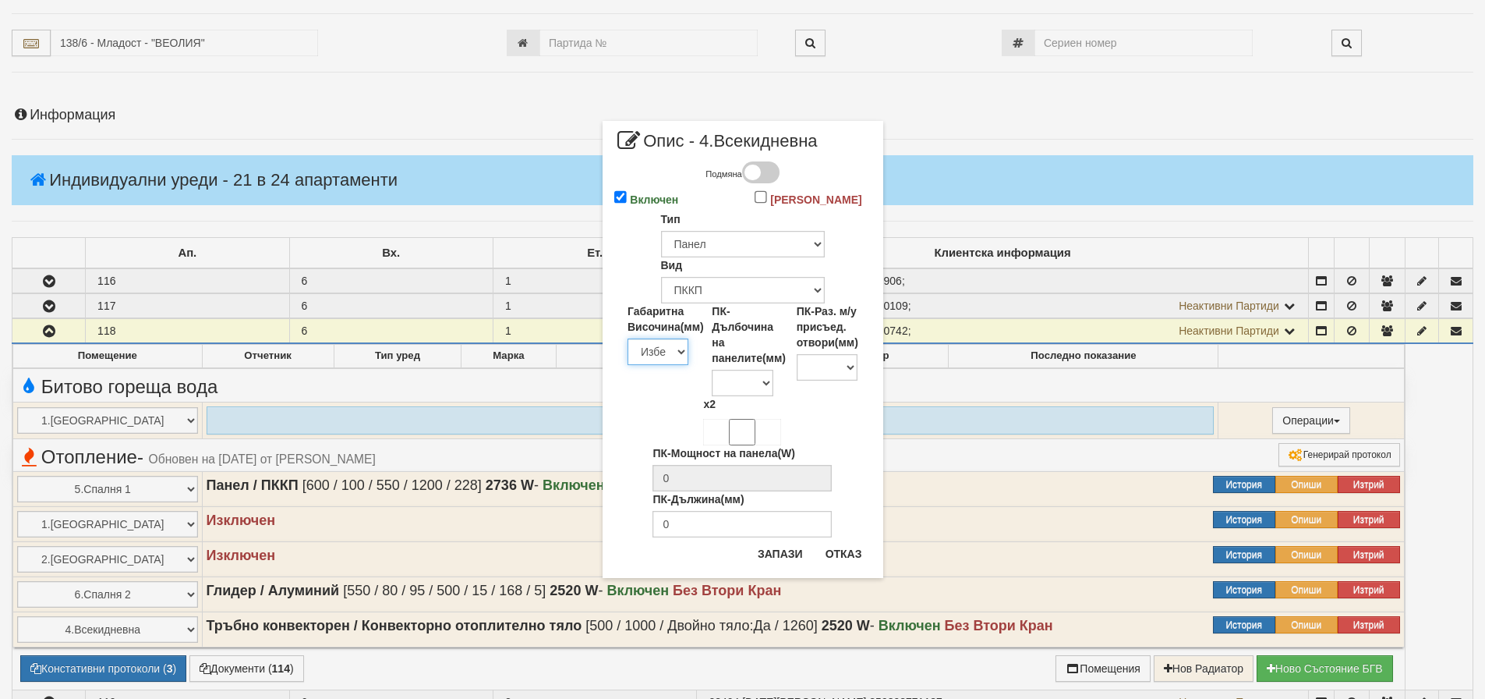
click at [668, 352] on select "Избери 200 300 350 400 450 500 550 600 650 700 900" at bounding box center [658, 351] width 61 height 27
select select "600"
click at [628, 338] on select "Избери 200 300 350 400 450 500 550 600 650 700 900" at bounding box center [658, 351] width 61 height 27
type input "228"
click at [709, 529] on input "ПК-Дължина(мм)" at bounding box center [742, 524] width 179 height 27
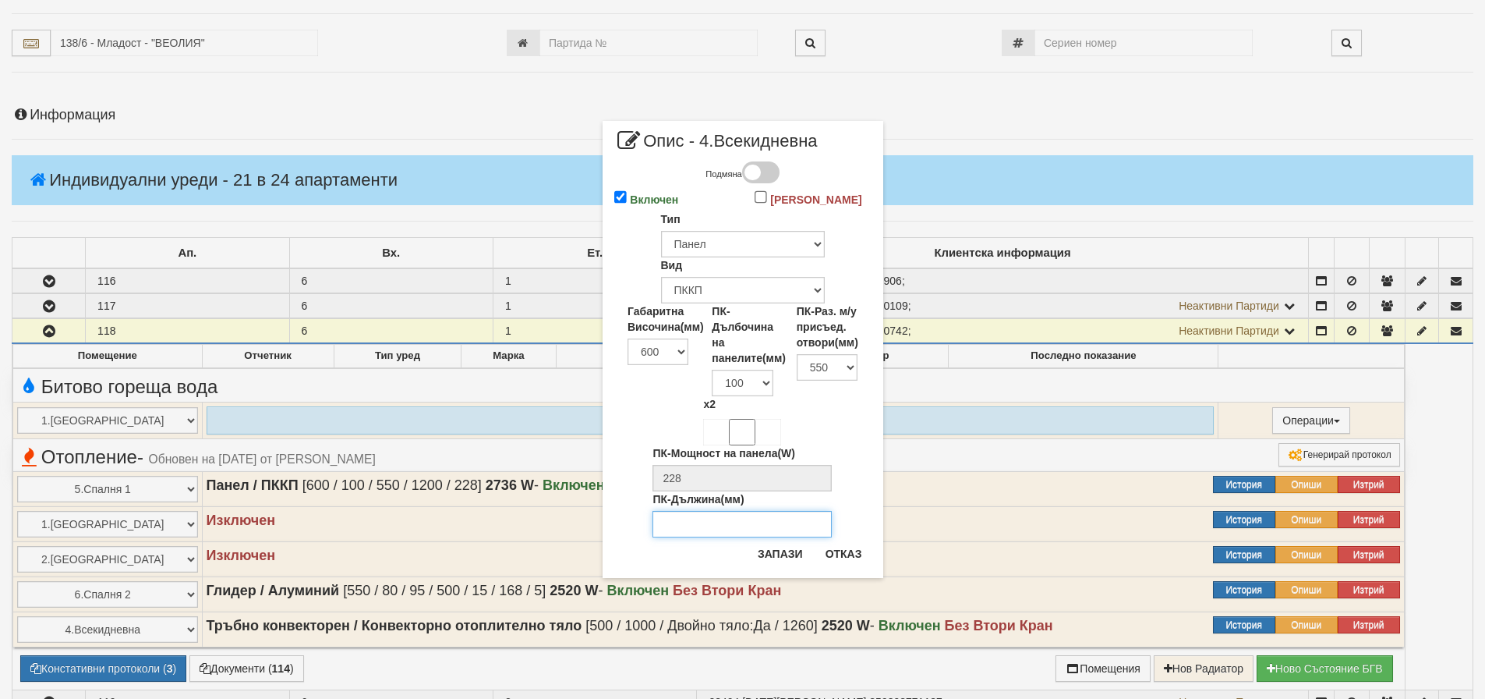
type input "1400"
click at [777, 550] on button "Запази" at bounding box center [781, 553] width 64 height 25
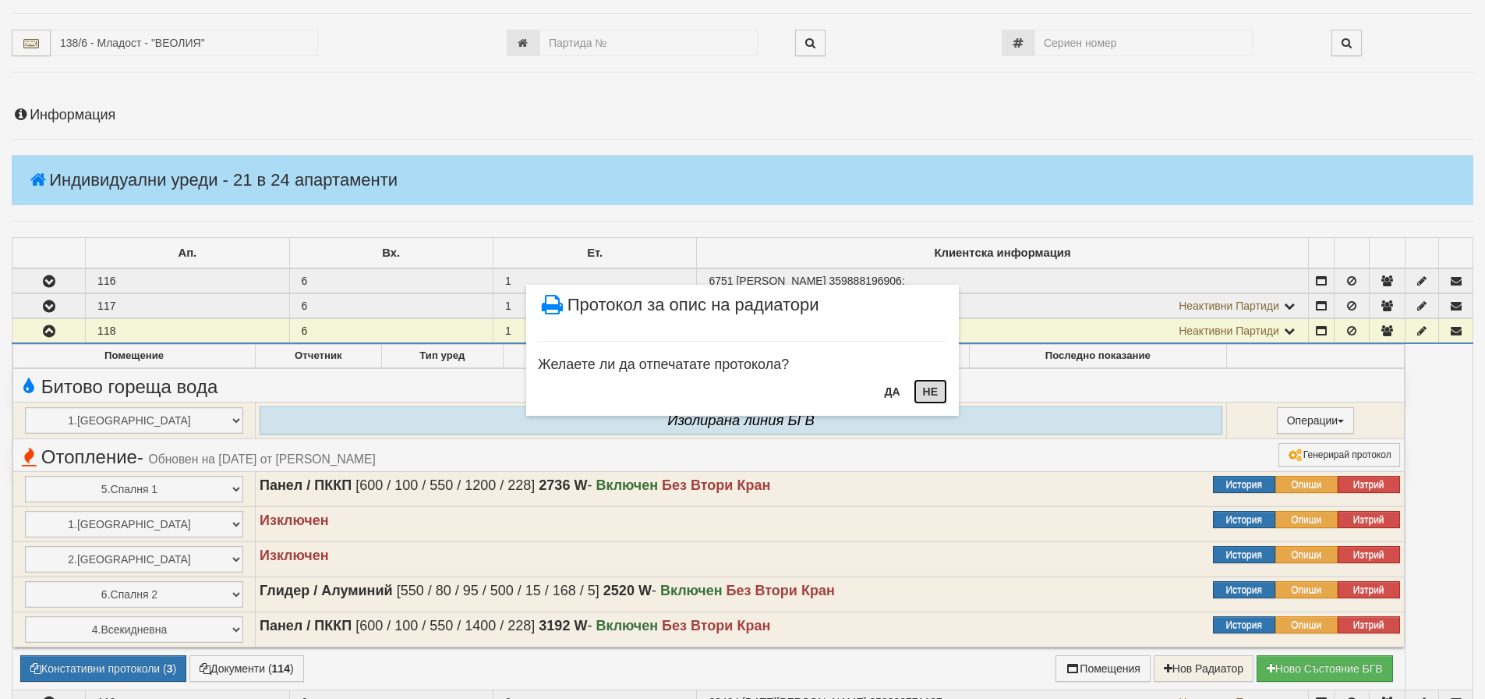
click at [929, 392] on button "НЕ" at bounding box center [931, 391] width 34 height 25
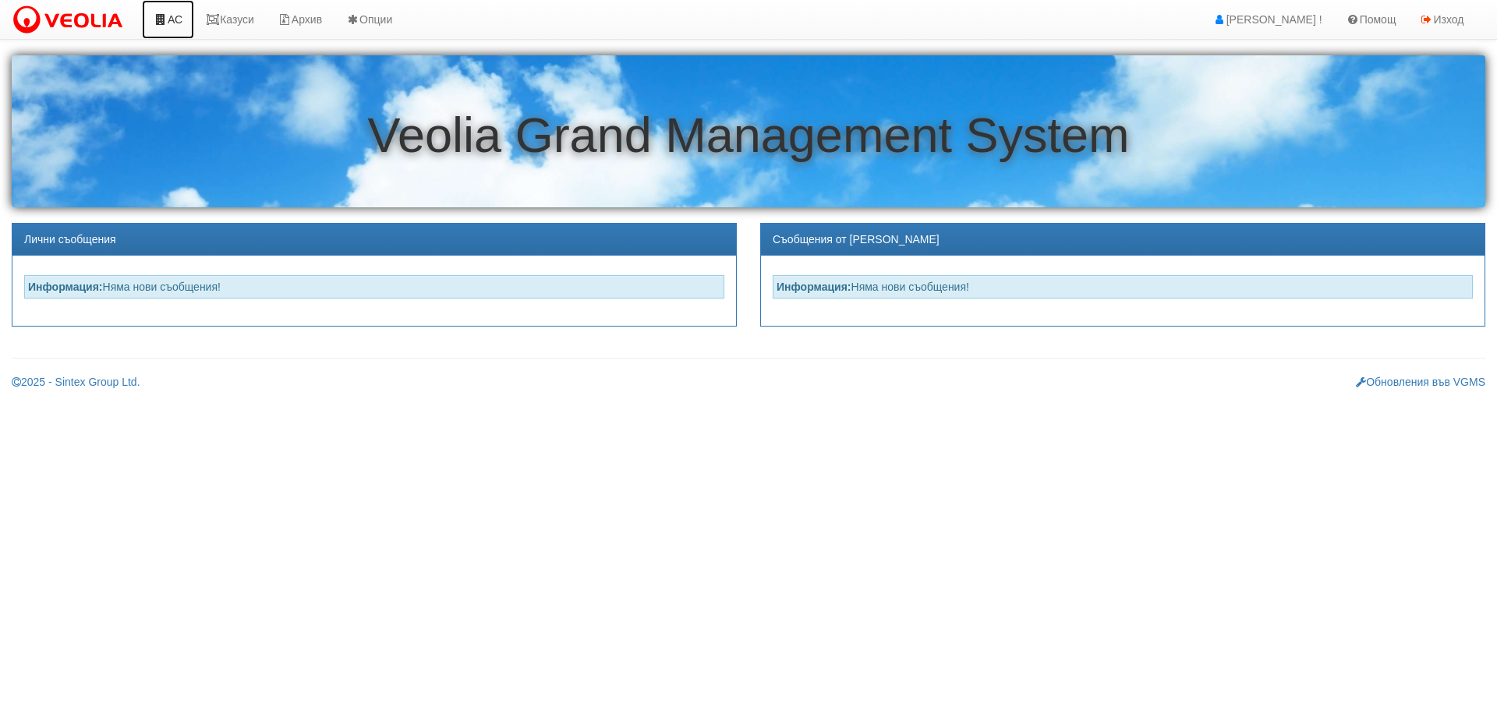
click at [183, 20] on link "АС" at bounding box center [168, 19] width 52 height 39
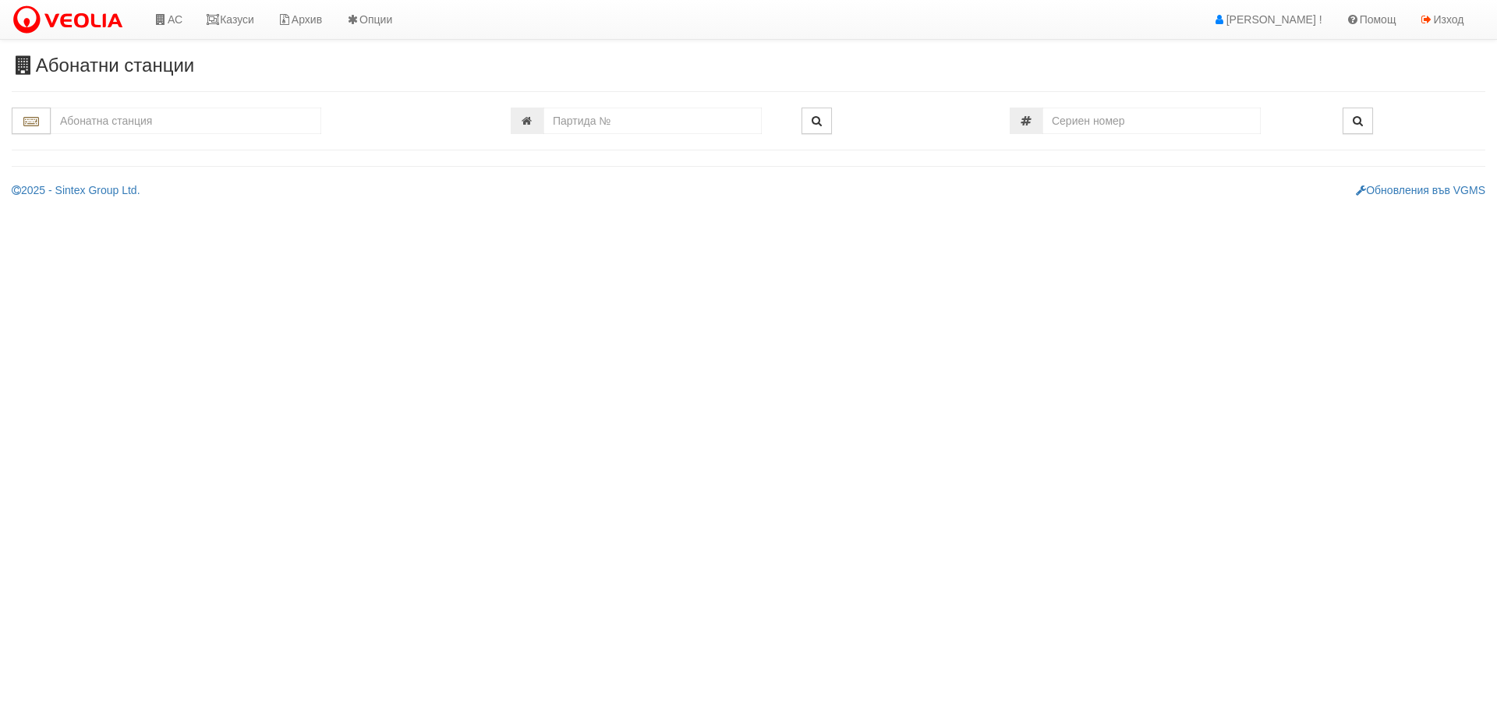
click at [154, 114] on input "text" at bounding box center [186, 121] width 271 height 27
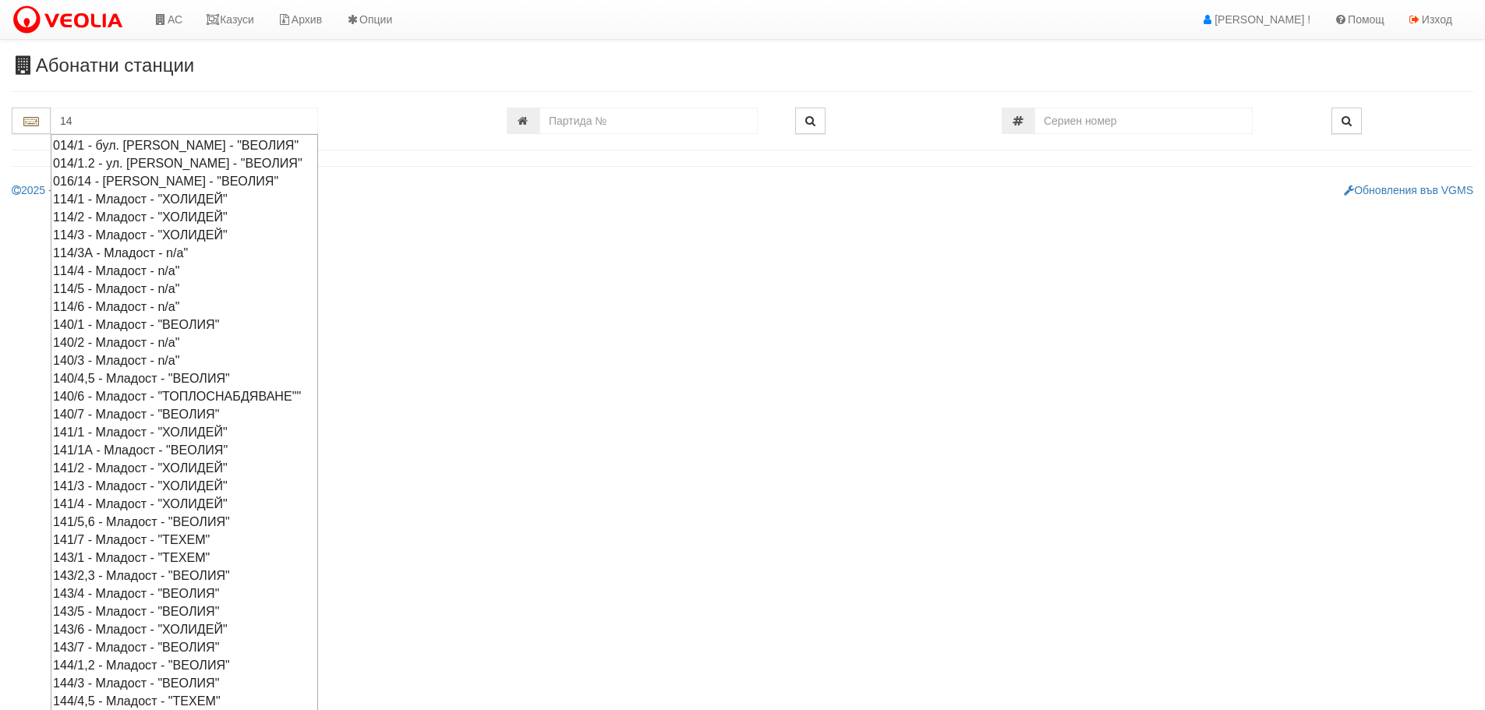
drag, startPoint x: 79, startPoint y: 116, endPoint x: 69, endPoint y: 122, distance: 11.5
click at [69, 122] on input "14" at bounding box center [184, 121] width 267 height 27
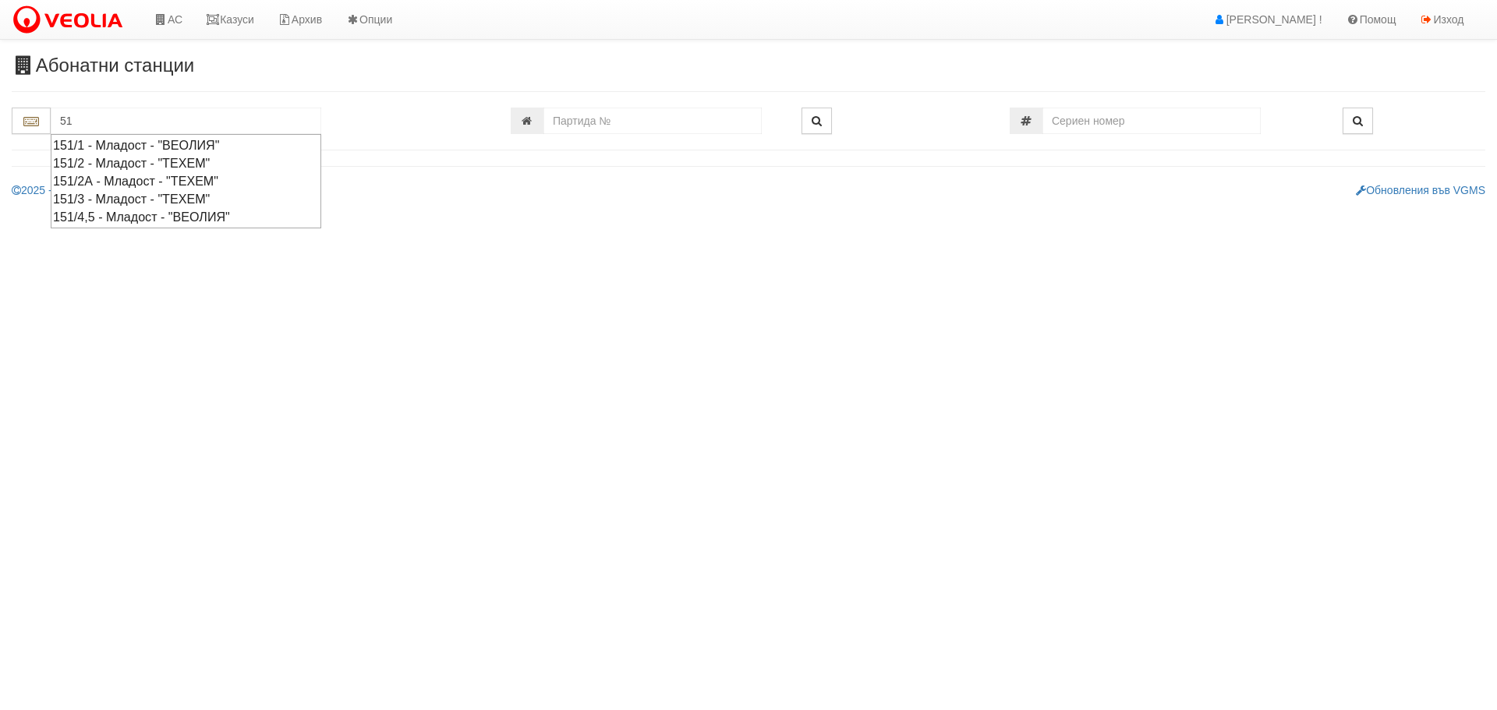
click at [100, 219] on div "151/4,5 - Младост - "ВЕОЛИЯ"" at bounding box center [186, 217] width 266 height 18
type input "151/4,5 - Младост - "ВЕОЛИЯ""
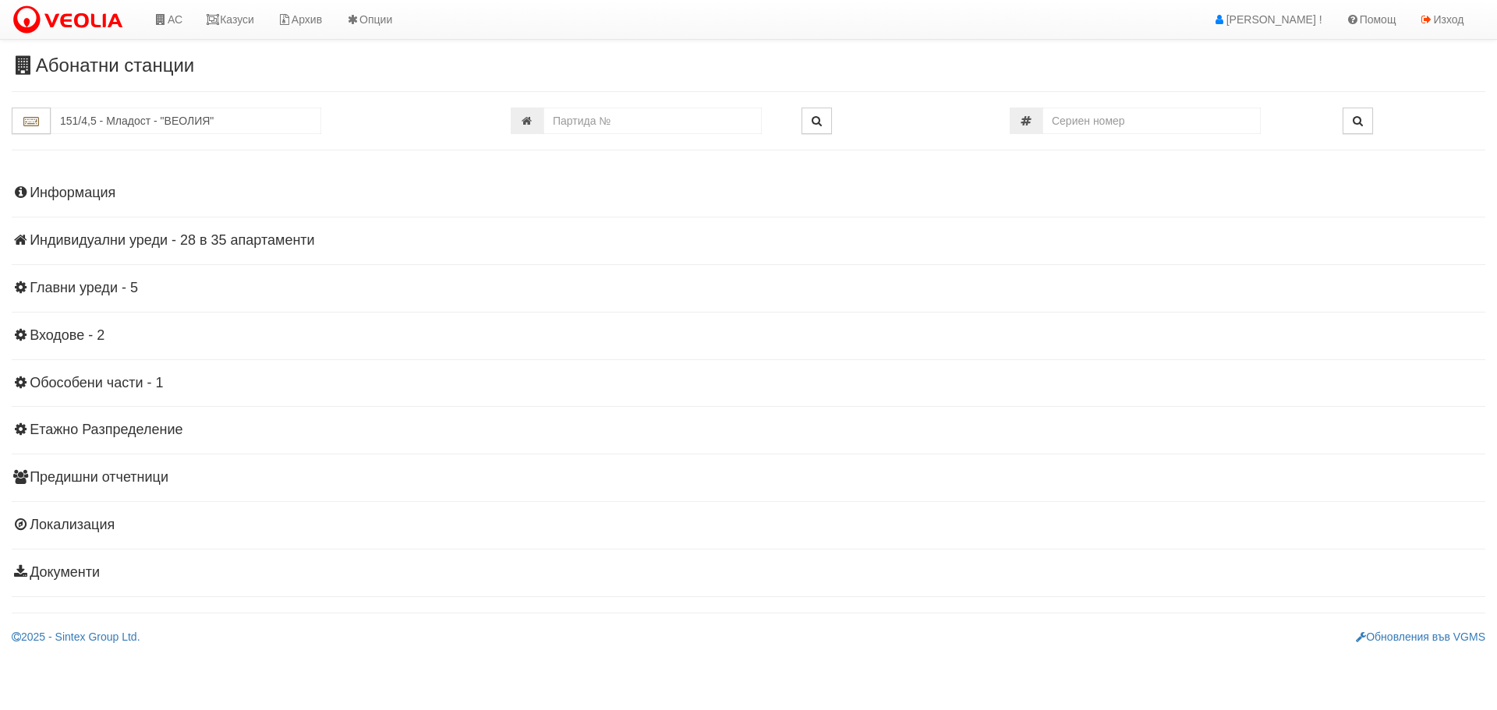
click at [175, 242] on h4 "Индивидуални уреди - 28 в 35 апартаменти" at bounding box center [749, 241] width 1474 height 16
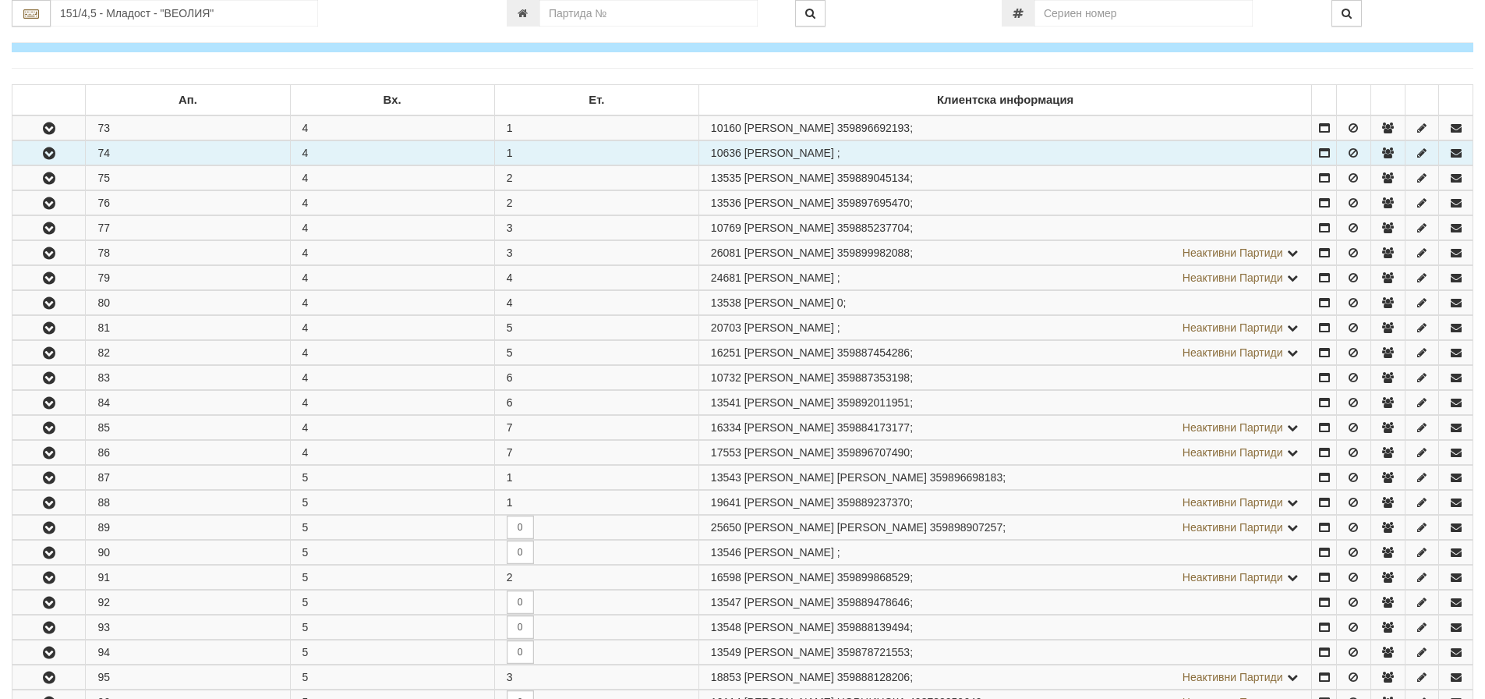
scroll to position [234, 0]
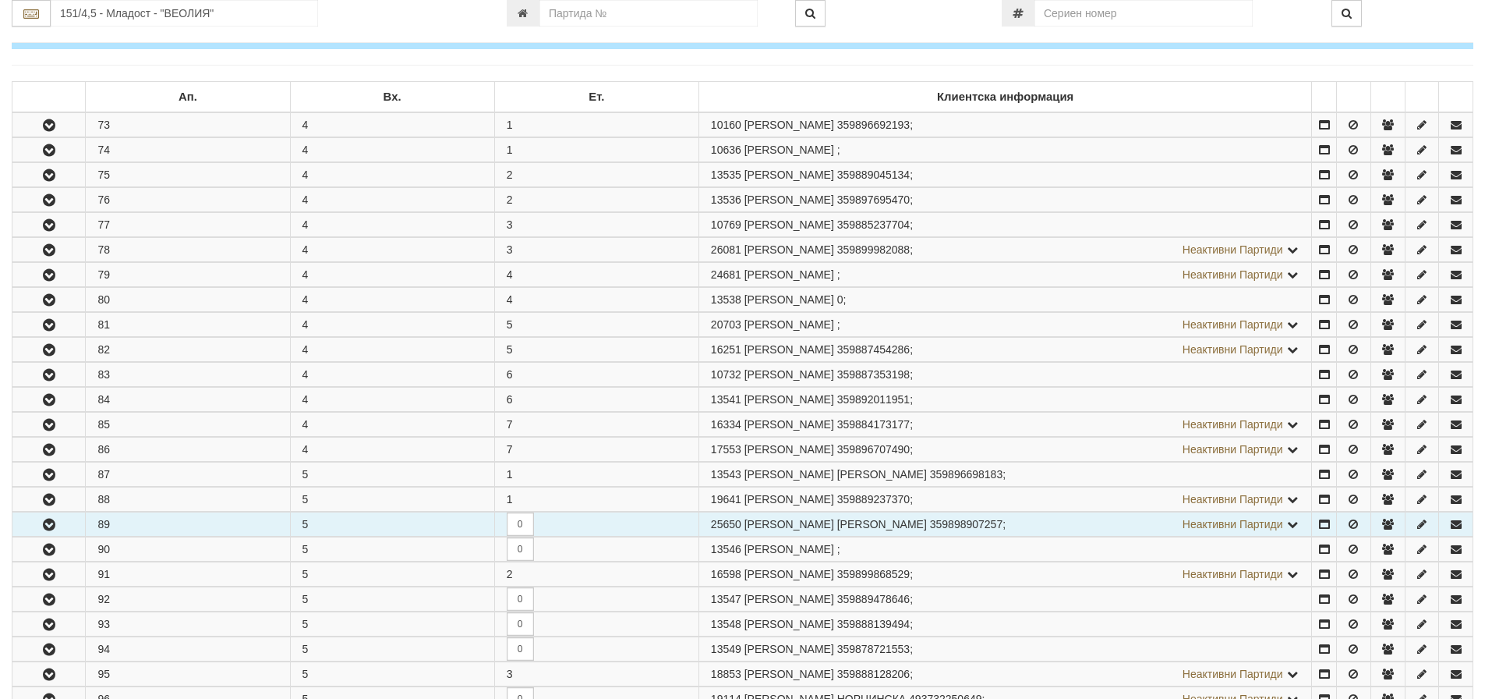
click at [48, 528] on icon "button" at bounding box center [49, 524] width 19 height 11
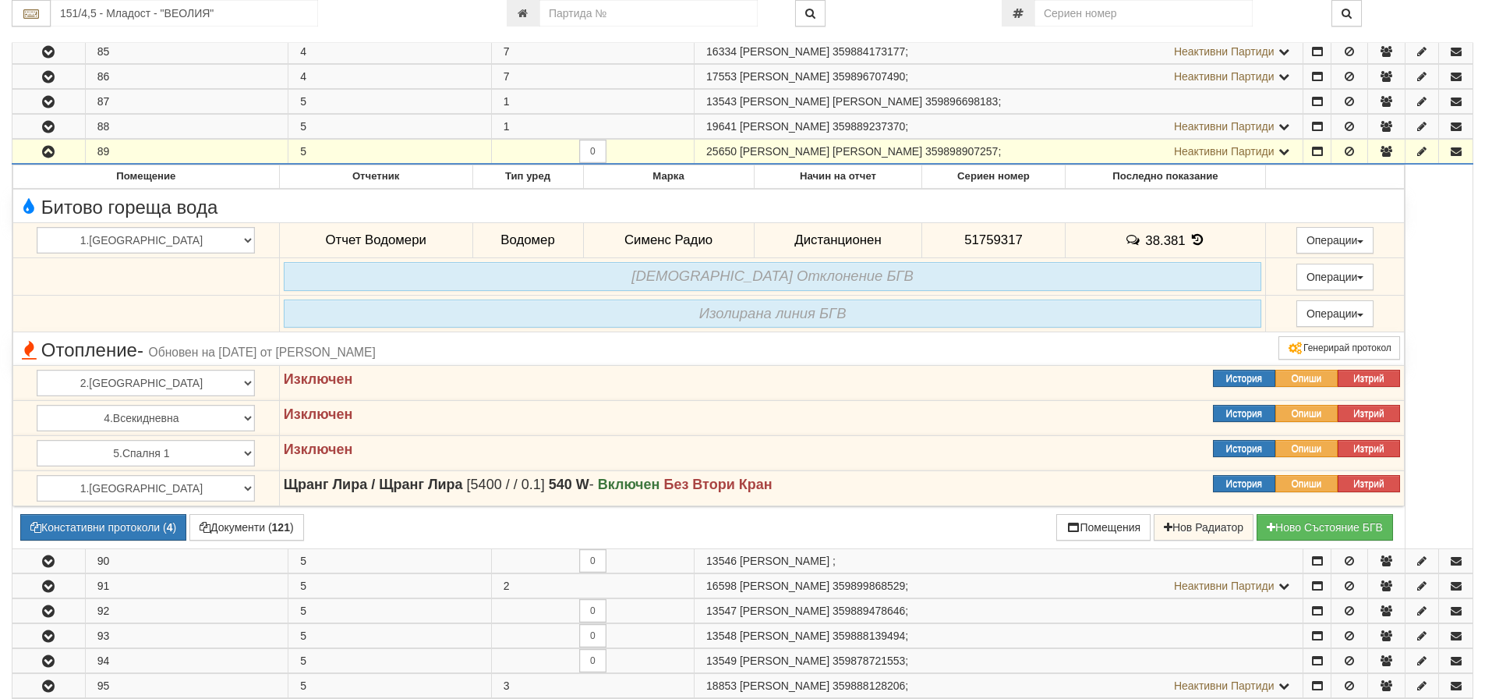
scroll to position [624, 0]
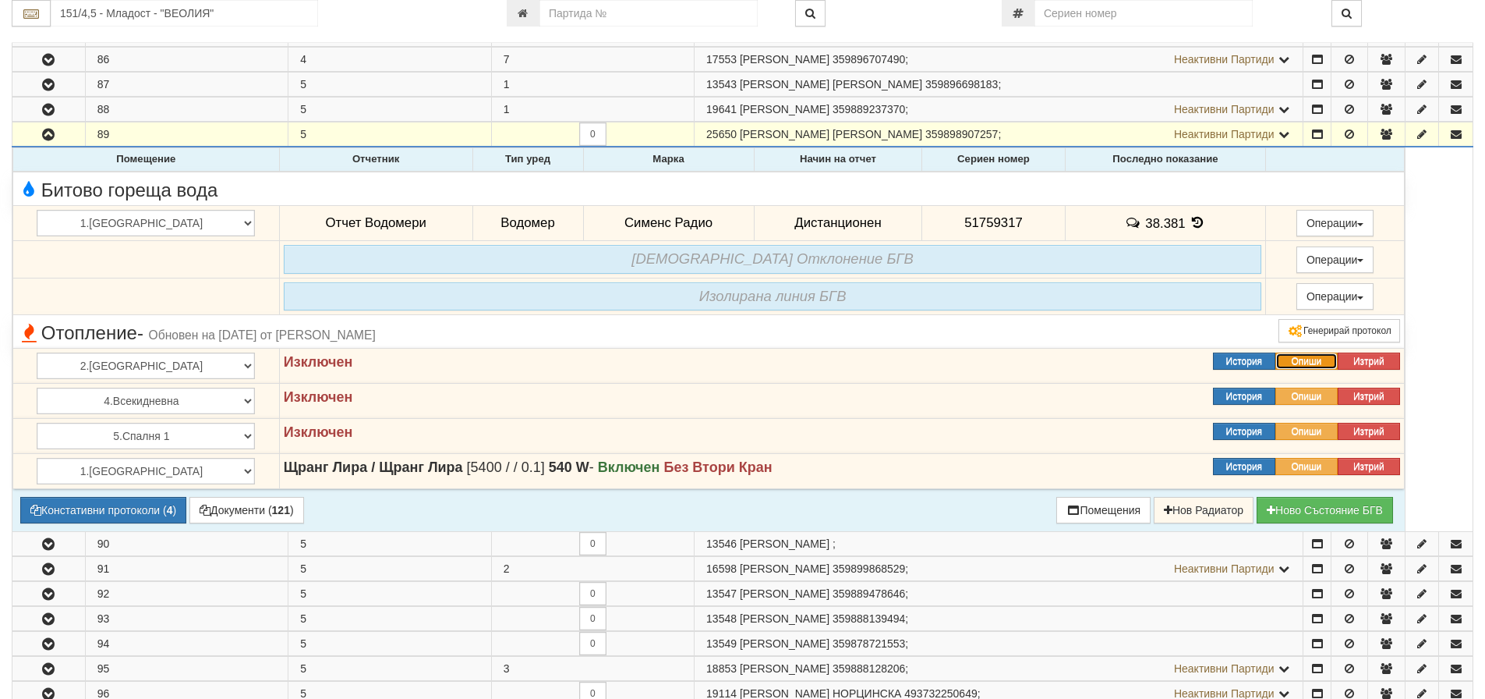
click at [1296, 359] on button "Опиши" at bounding box center [1307, 360] width 62 height 17
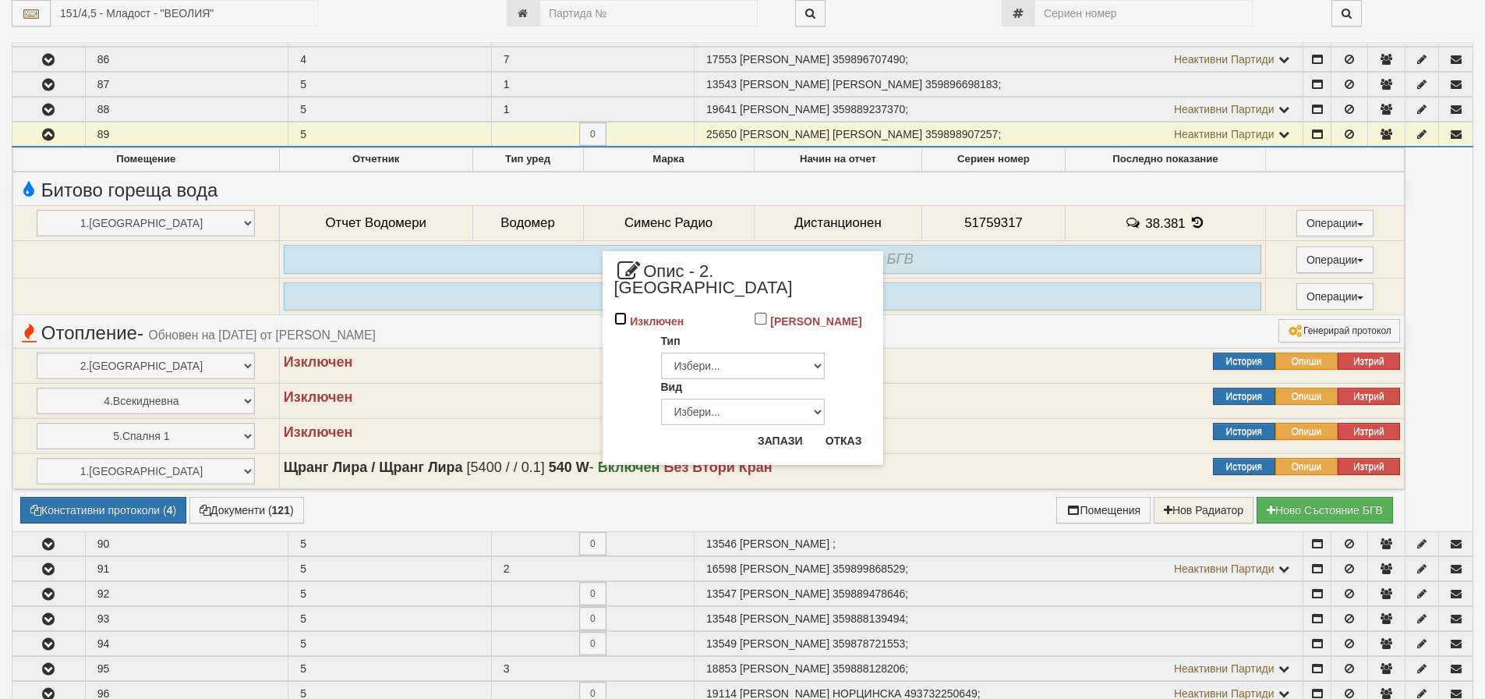
click at [618, 312] on input "Изключен" at bounding box center [620, 318] width 13 height 13
checkbox input "true"
click at [763, 351] on select "Избери... Глидер Панел Тръбно конвекторен Щранг Лира Лира Друг Тип" at bounding box center [743, 364] width 164 height 27
select select "1"
click at [661, 351] on select "Избери... Глидер Панел Тръбно конвекторен Щранг Лира Лира Друг Тип" at bounding box center [743, 364] width 164 height 27
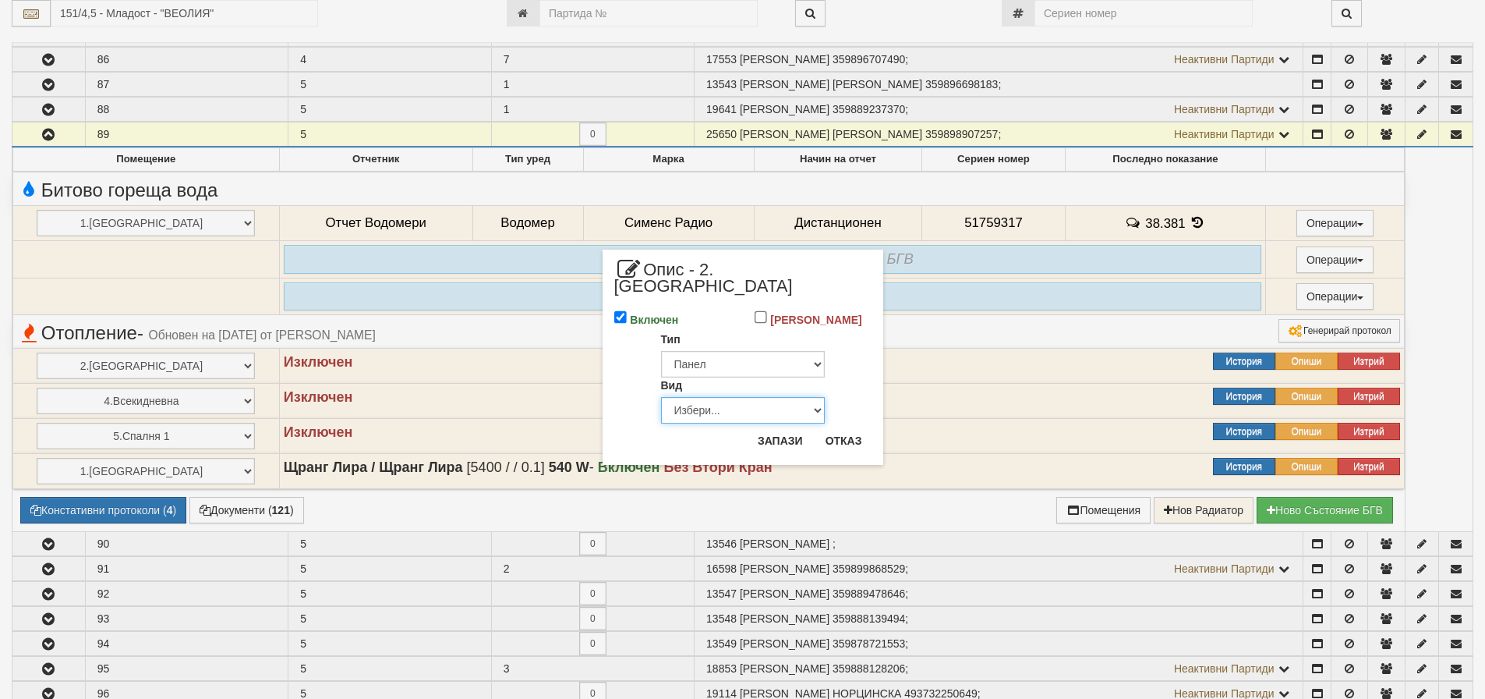
click at [722, 397] on select "Избери... Еднопанелен Двупанелен Трипанелен Панел Конвектор (ПК) Панел Конвекто…" at bounding box center [743, 410] width 164 height 27
select select "5"
click at [661, 397] on select "Избери... Еднопанелен Двупанелен Трипанелен Панел Конвектор (ПК) Панел Конвекто…" at bounding box center [743, 410] width 164 height 27
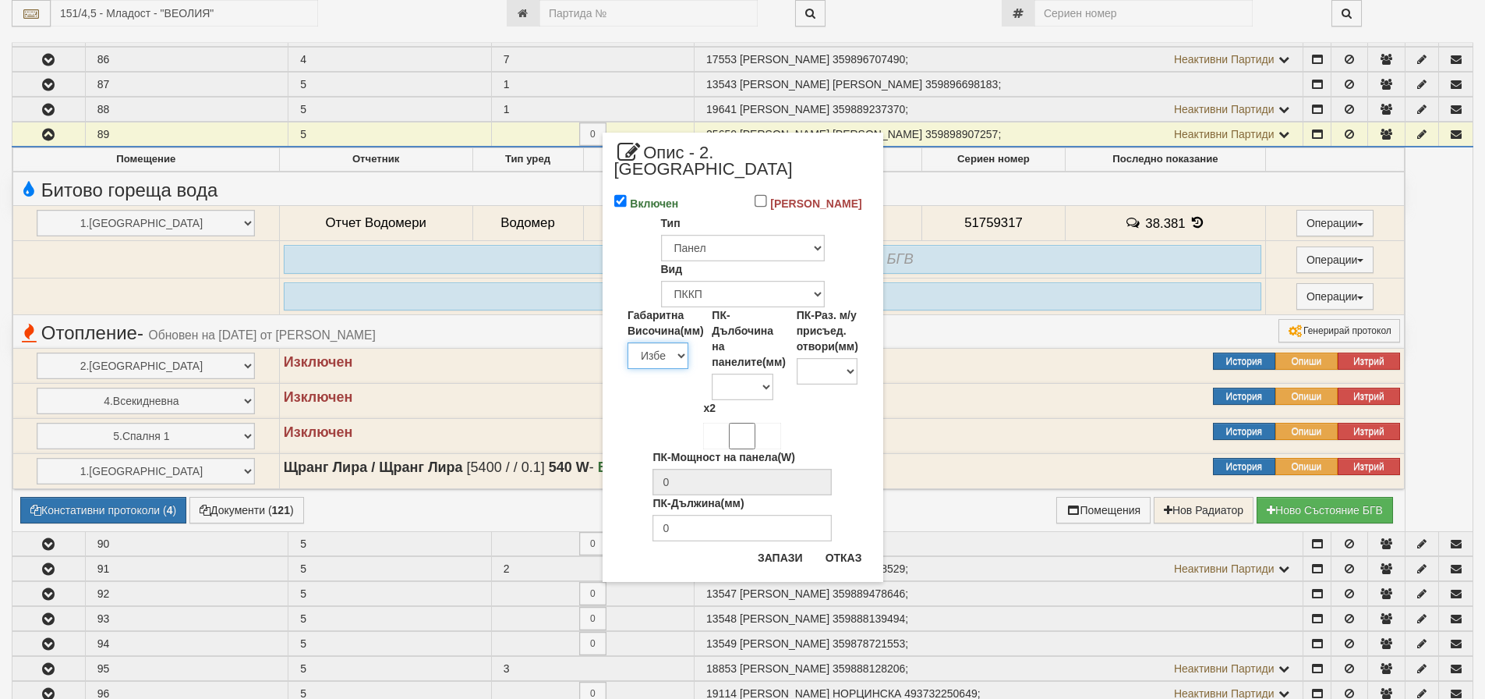
click at [648, 345] on select "Избери 200 300 350 400 450 500 550 600 650 700 900" at bounding box center [658, 355] width 61 height 27
select select "600"
click at [628, 342] on select "Избери 200 300 350 400 450 500 550 600 650 700 900" at bounding box center [658, 355] width 61 height 27
type input "228"
click at [692, 515] on input "ПК-Дължина(мм)" at bounding box center [742, 528] width 179 height 27
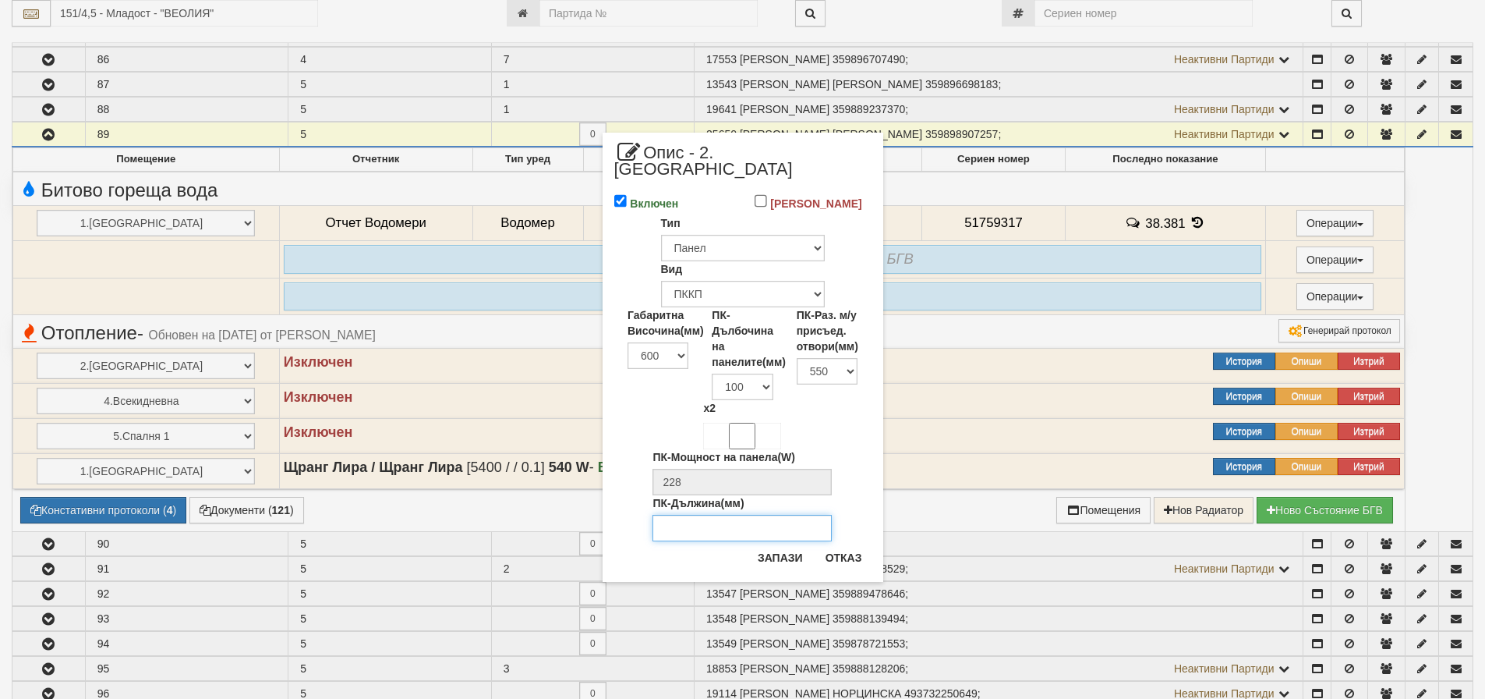
type input "1400"
click at [773, 545] on button "Запази" at bounding box center [781, 557] width 64 height 25
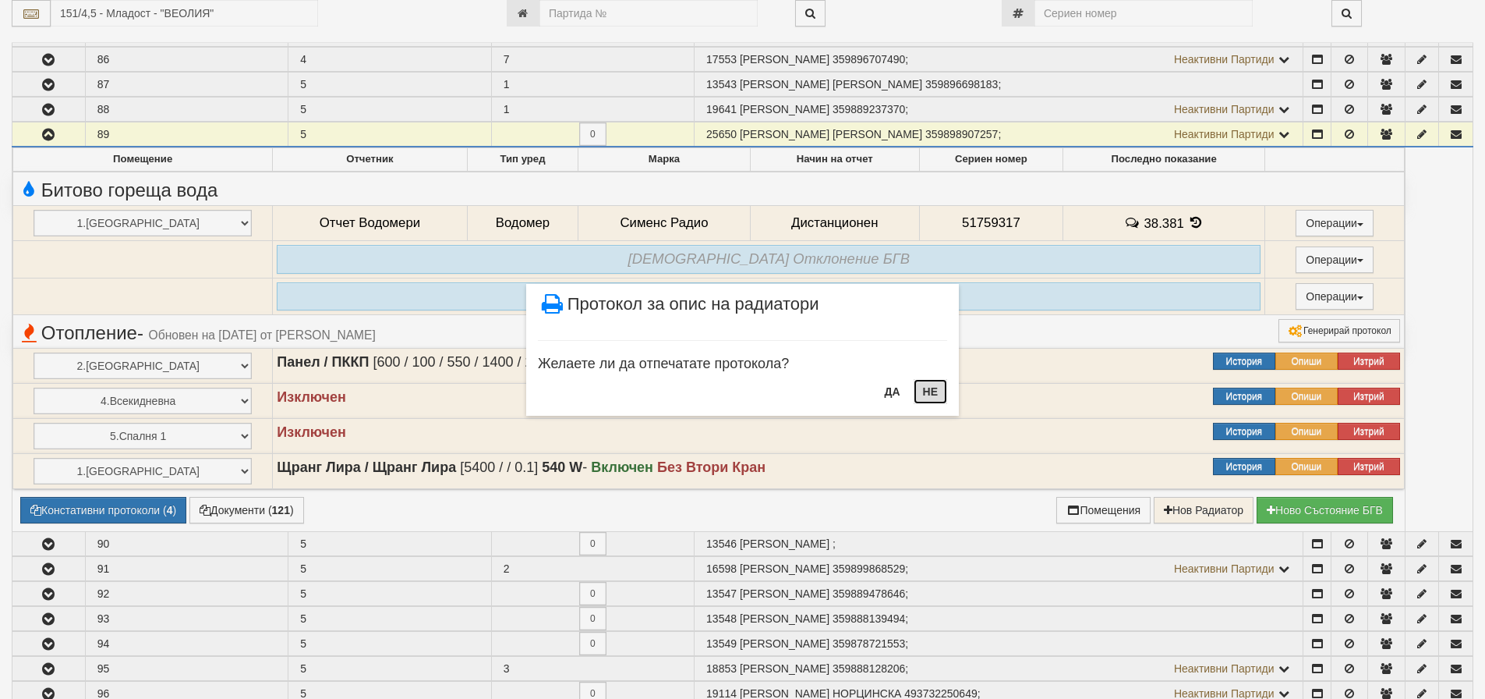
click at [931, 398] on button "НЕ" at bounding box center [931, 391] width 34 height 25
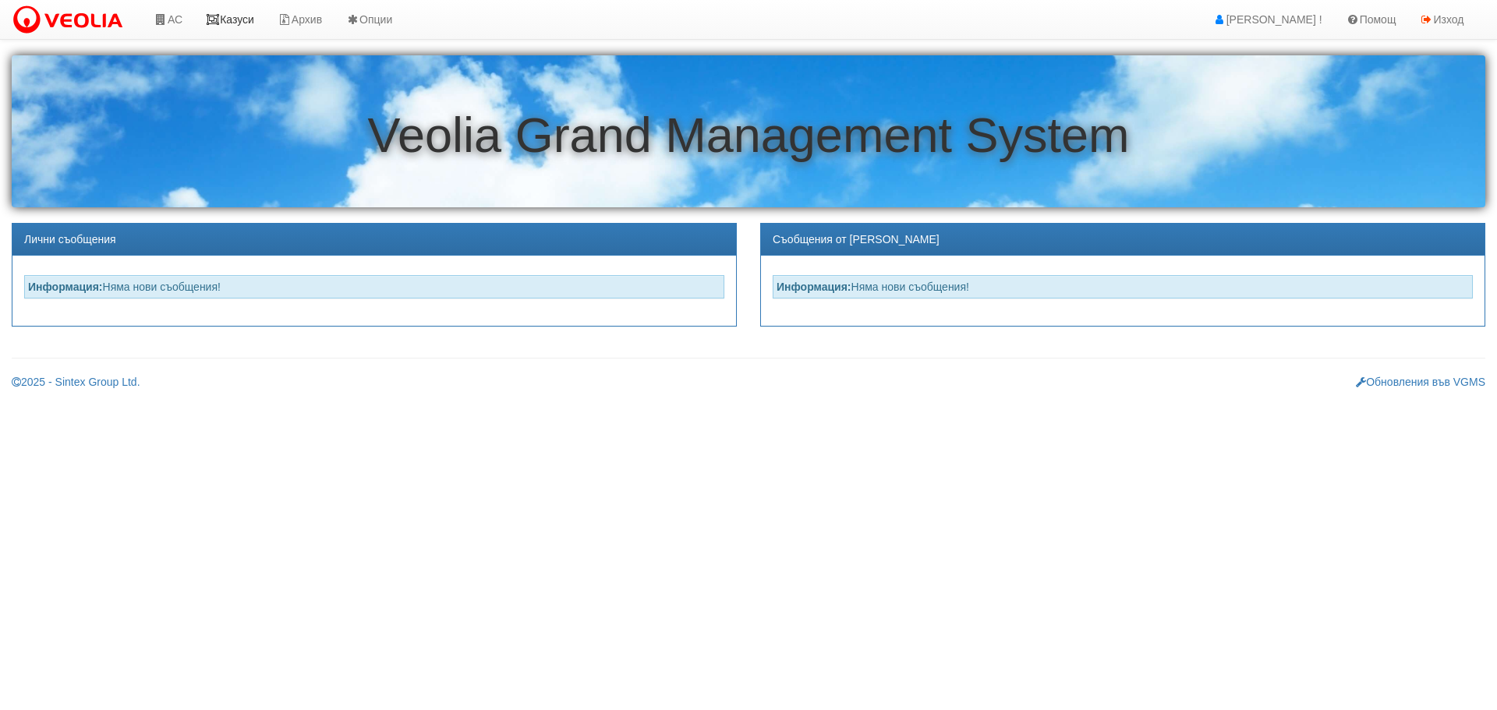
click at [234, 16] on link "Казуси" at bounding box center [230, 19] width 72 height 39
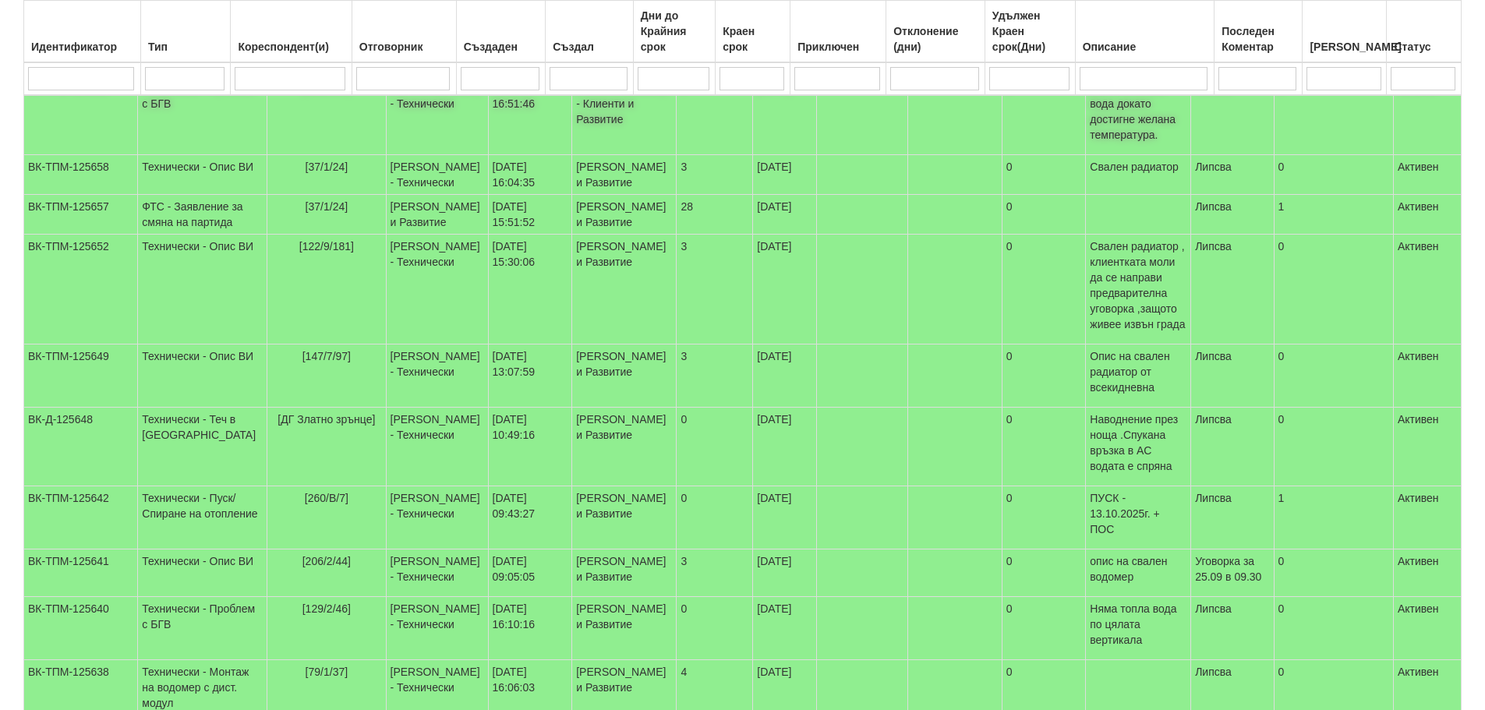
scroll to position [234, 0]
click at [156, 469] on td "Технически - Теч в [GEOGRAPHIC_DATA]" at bounding box center [202, 446] width 129 height 79
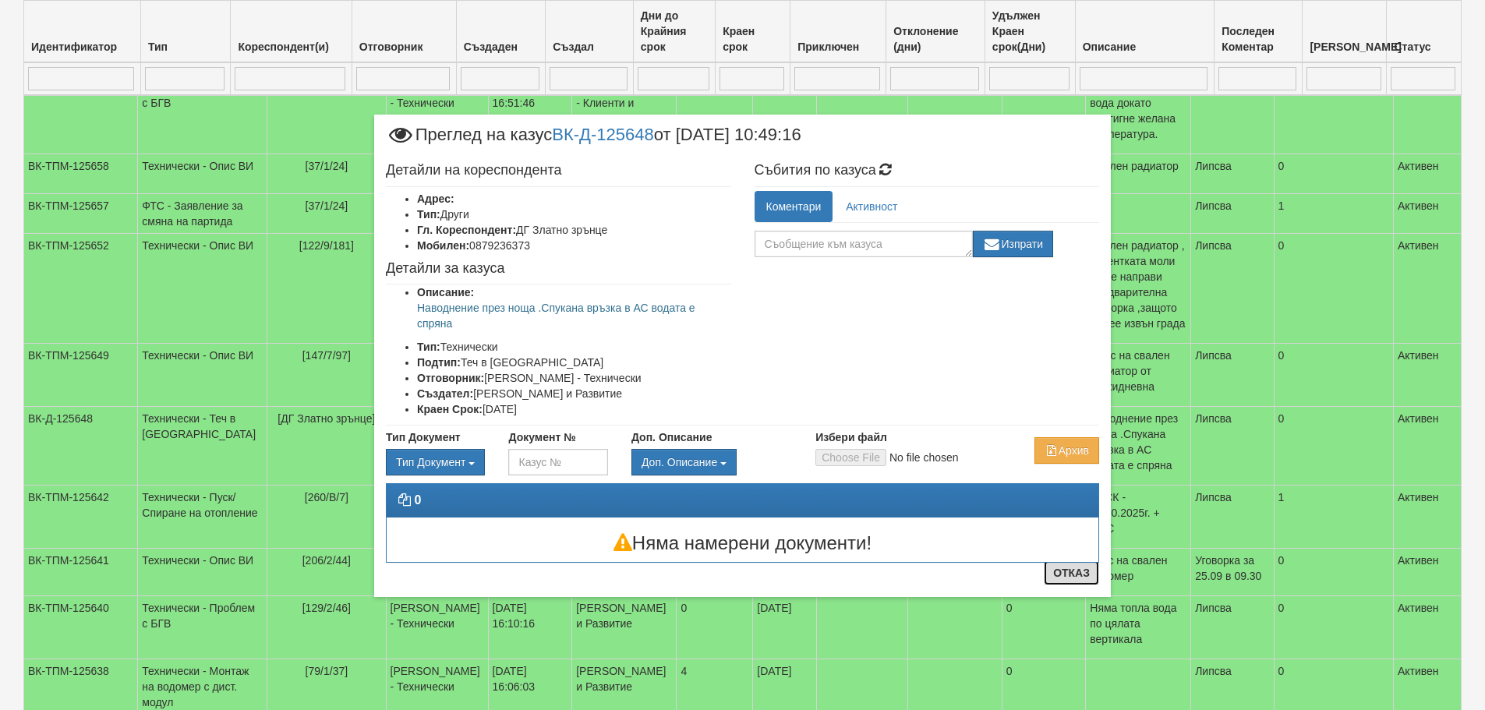
click at [1085, 575] on button "Отказ" at bounding box center [1071, 573] width 55 height 25
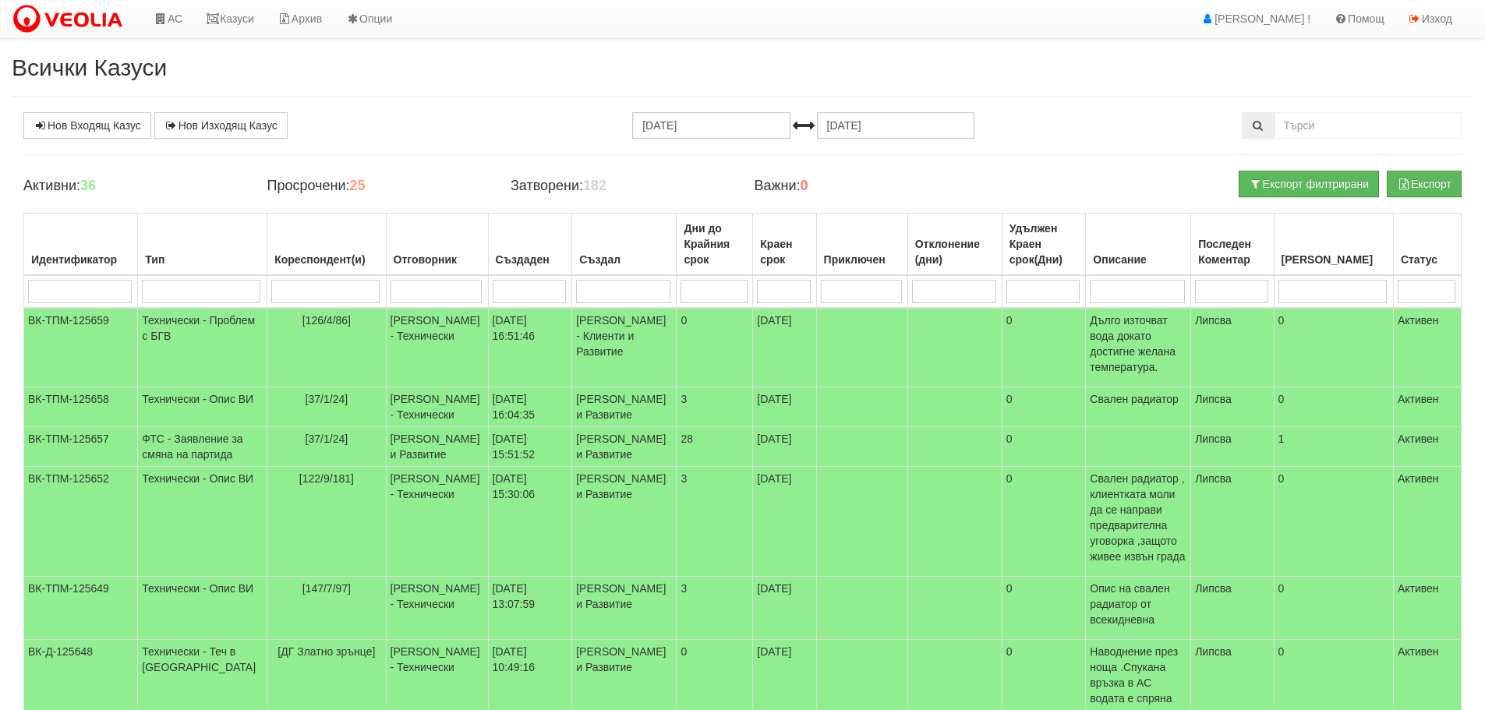
scroll to position [0, 0]
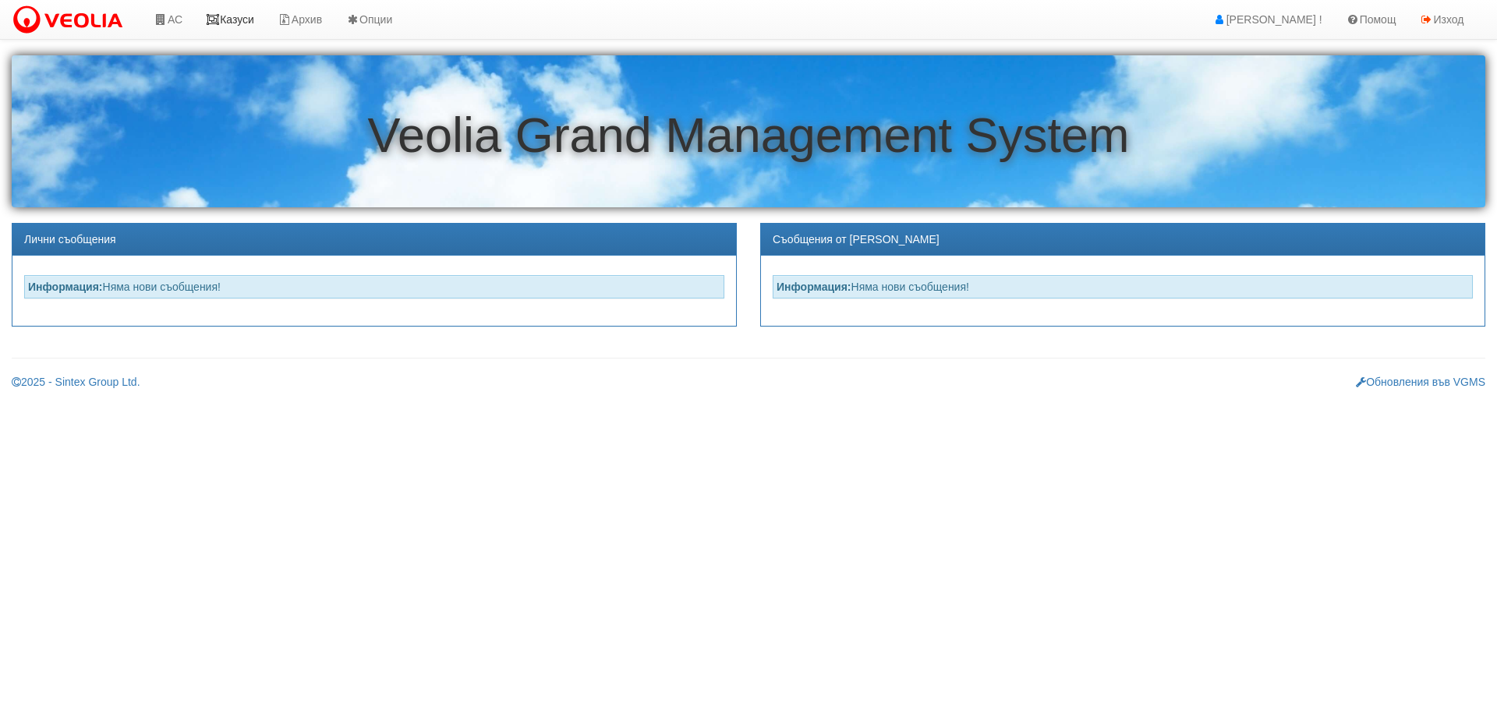
click at [246, 14] on link "Казуси" at bounding box center [230, 19] width 72 height 39
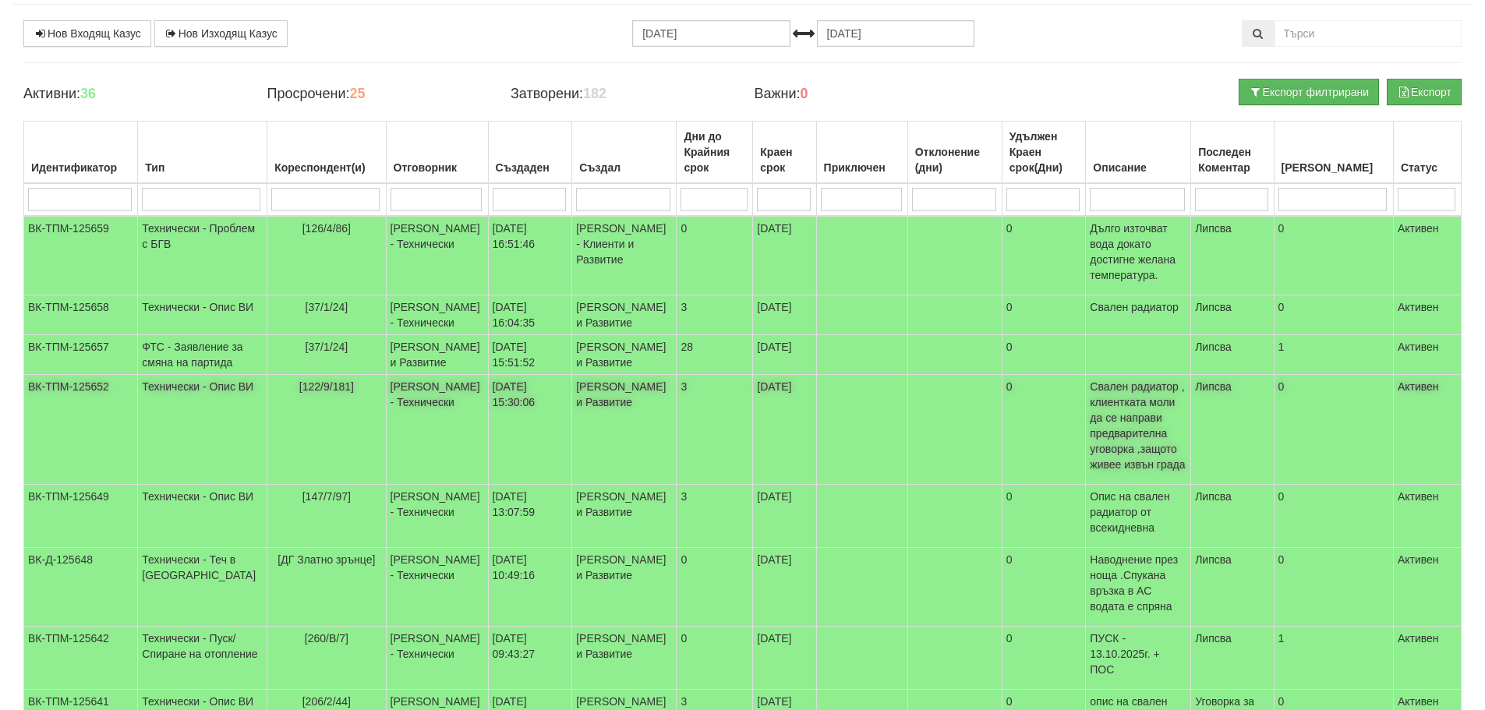
scroll to position [49, 0]
